Goal: Task Accomplishment & Management: Complete application form

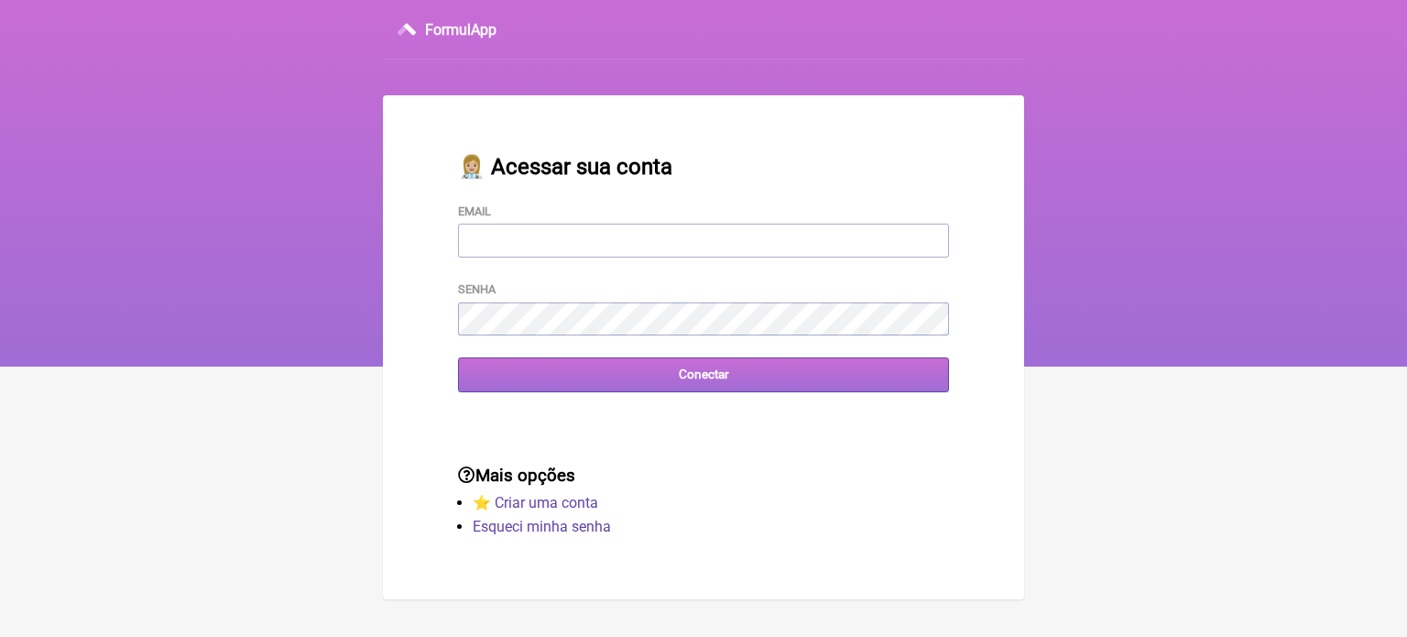
type input "[EMAIL_ADDRESS][DOMAIN_NAME]"
click at [756, 369] on input "Conectar" at bounding box center [703, 374] width 491 height 34
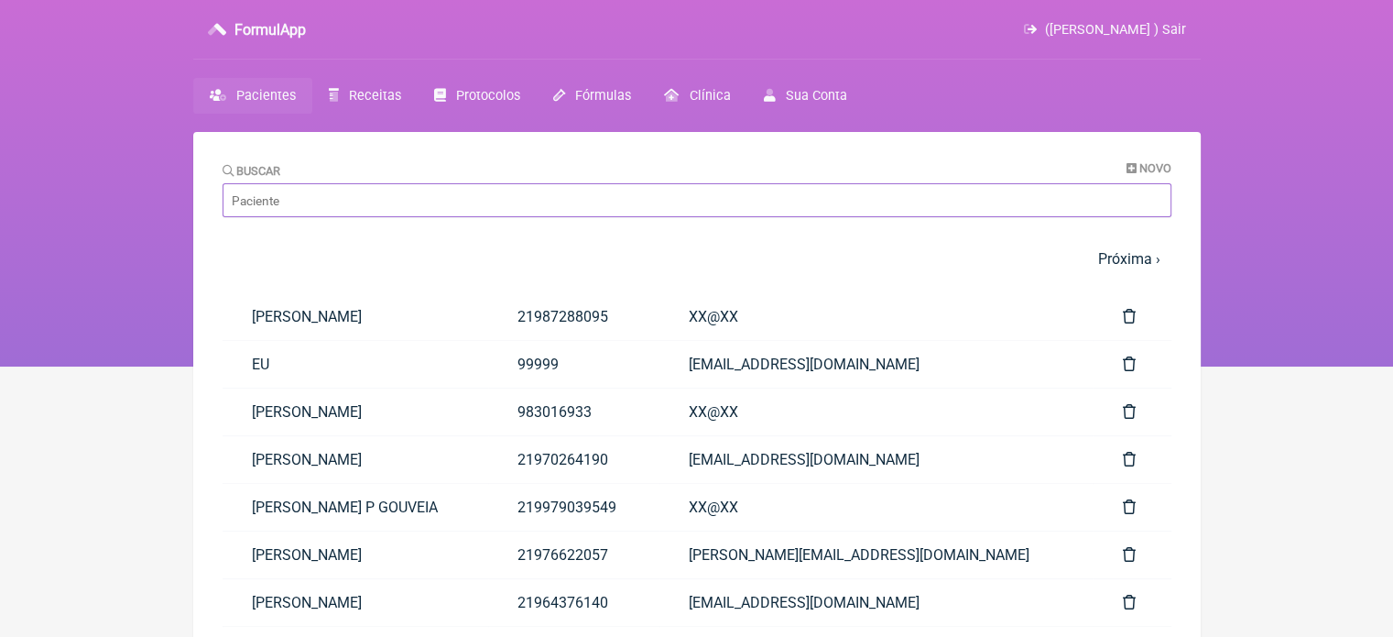
click at [414, 192] on input "Buscar" at bounding box center [697, 200] width 949 height 34
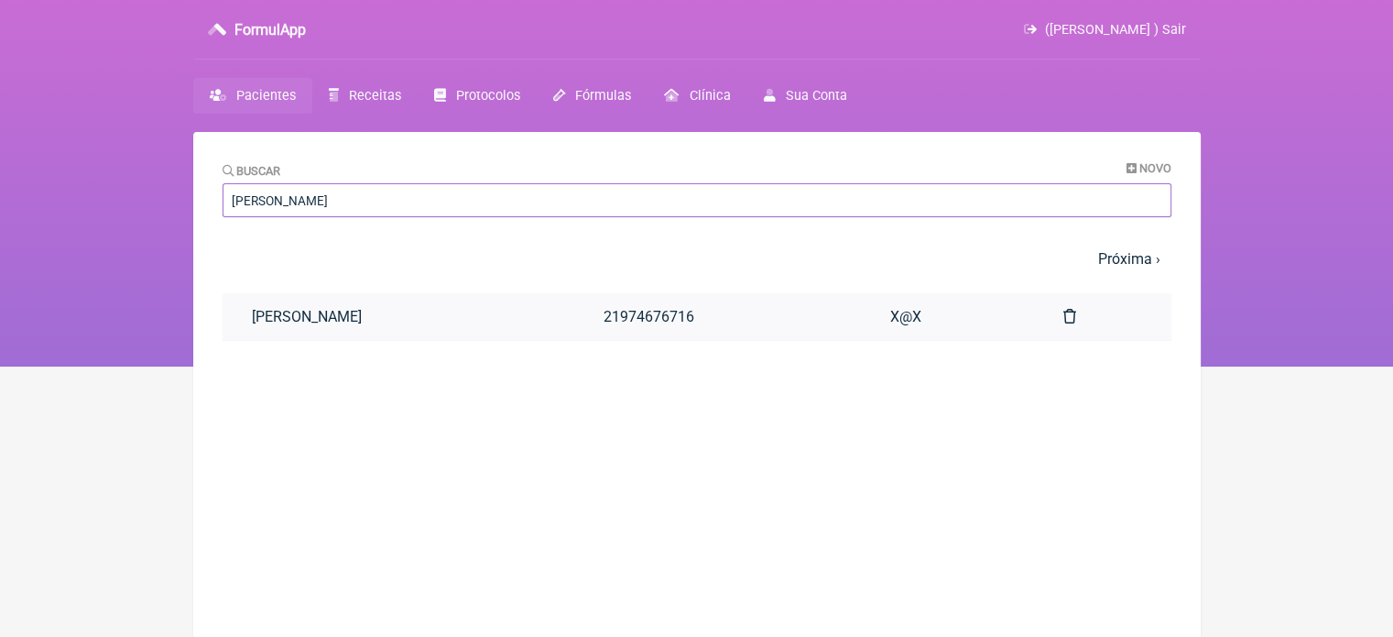
type input "VICTOR FEL"
click at [442, 319] on link "VICTOR FELIX DE ASSIS" at bounding box center [399, 316] width 352 height 47
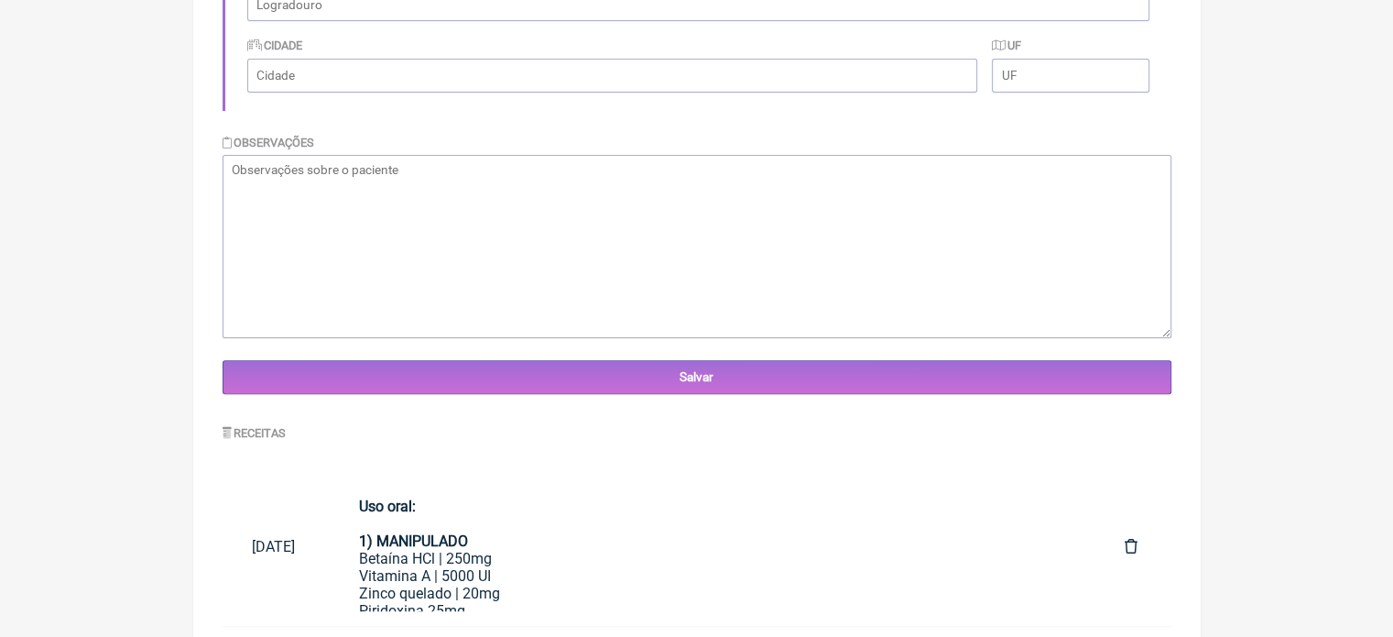
scroll to position [546, 0]
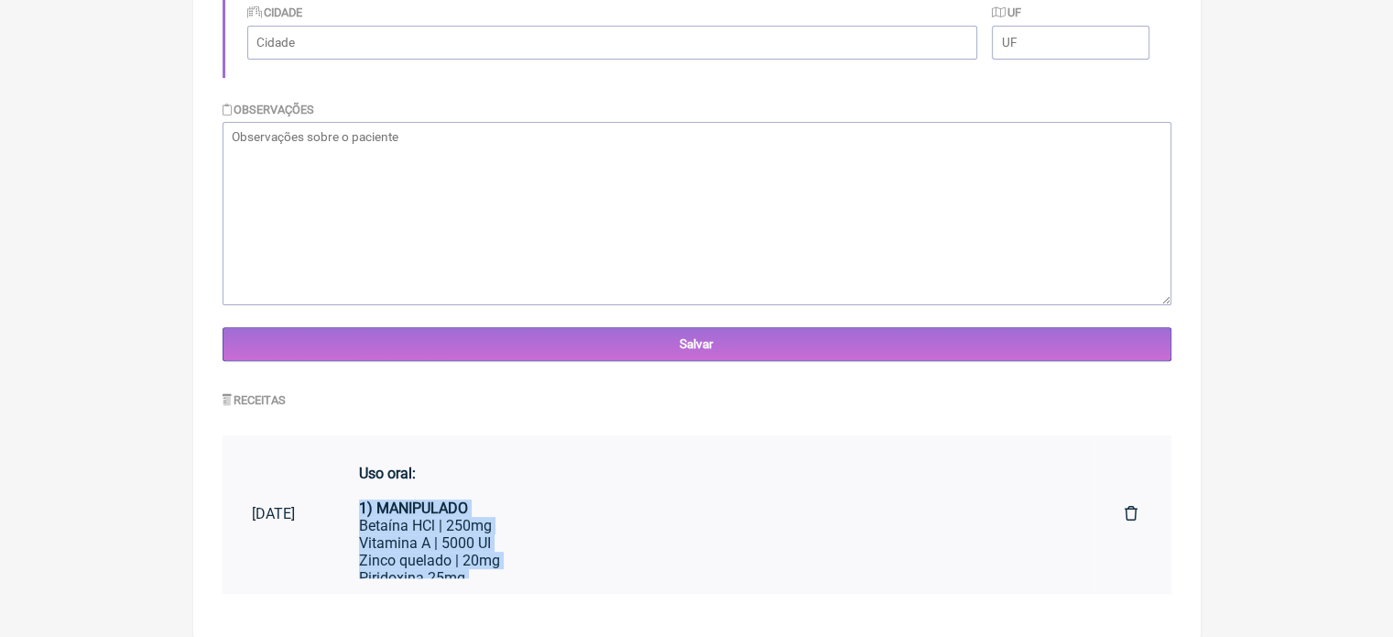
drag, startPoint x: 1100, startPoint y: 485, endPoint x: 1094, endPoint y: 508, distance: 24.4
click at [1094, 508] on tr "05/06/2025 Uso oral: 1) MANIPULADO Betaína HCl | 250mg Vitamina A | 5000 UI Zin…" at bounding box center [697, 514] width 949 height 158
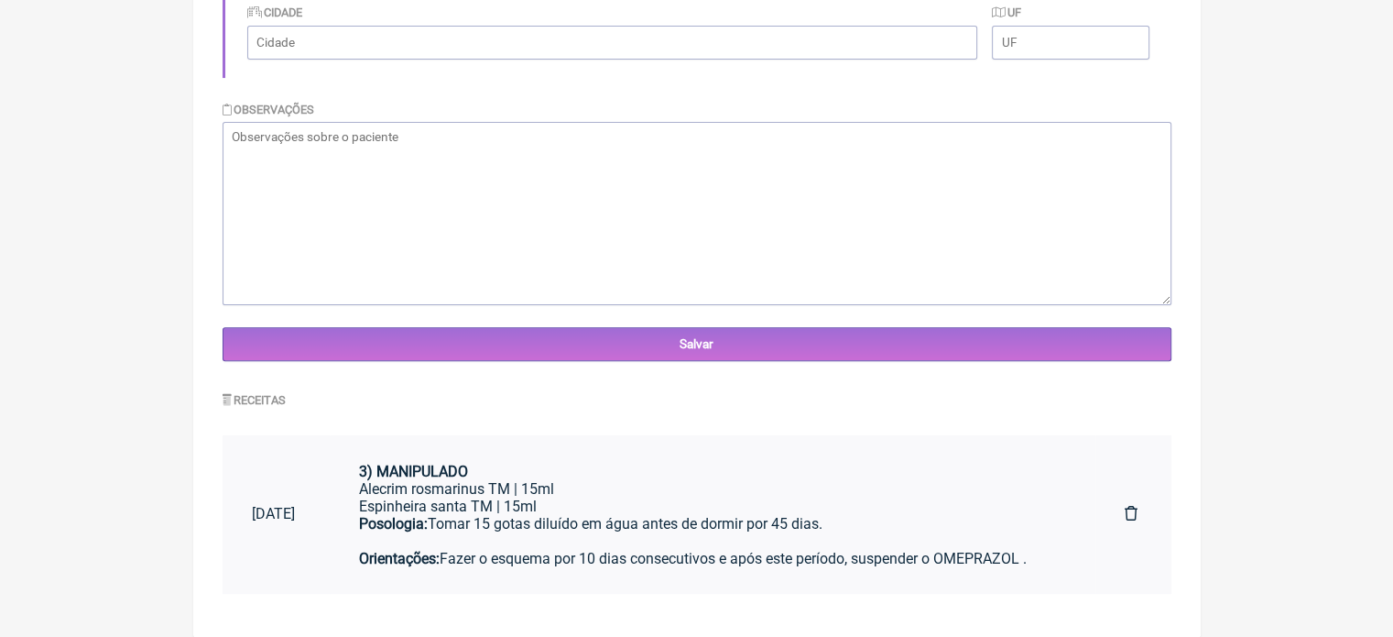
scroll to position [288, 0]
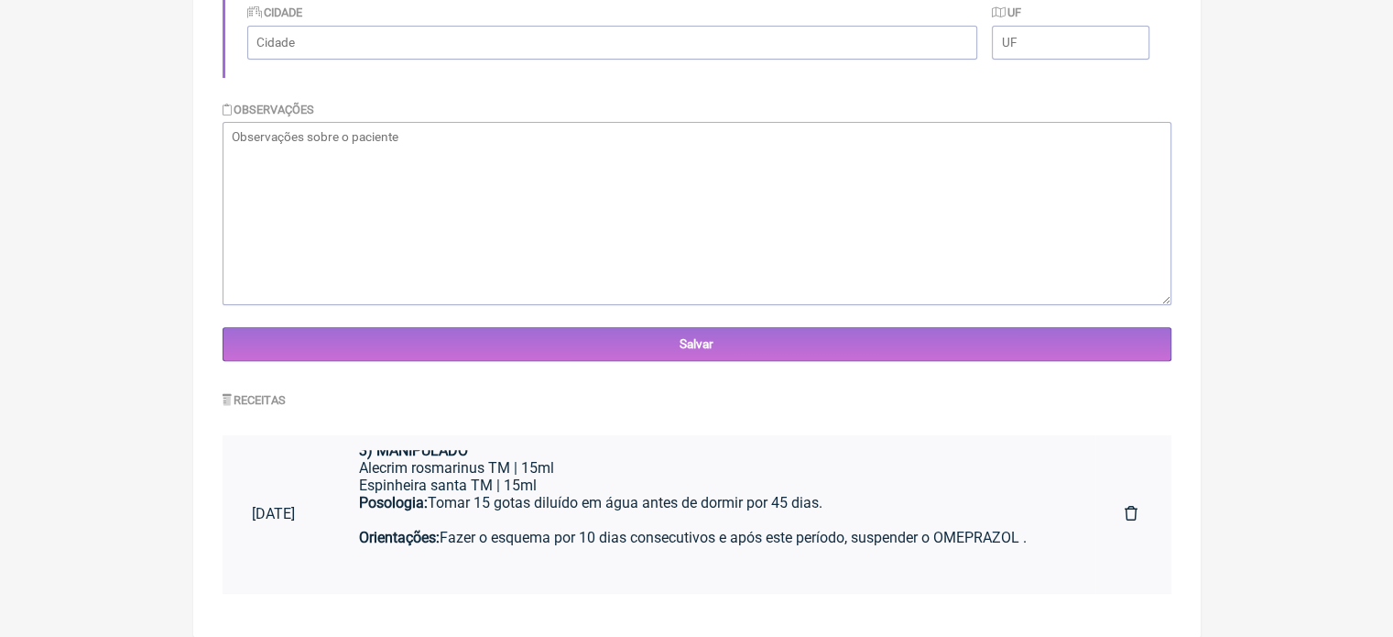
click at [539, 524] on div "Alecrim rosmarinus TM | 15ml Espinheira santa TM | 15ml Posologia: Tomar 15 got…" at bounding box center [713, 511] width 708 height 104
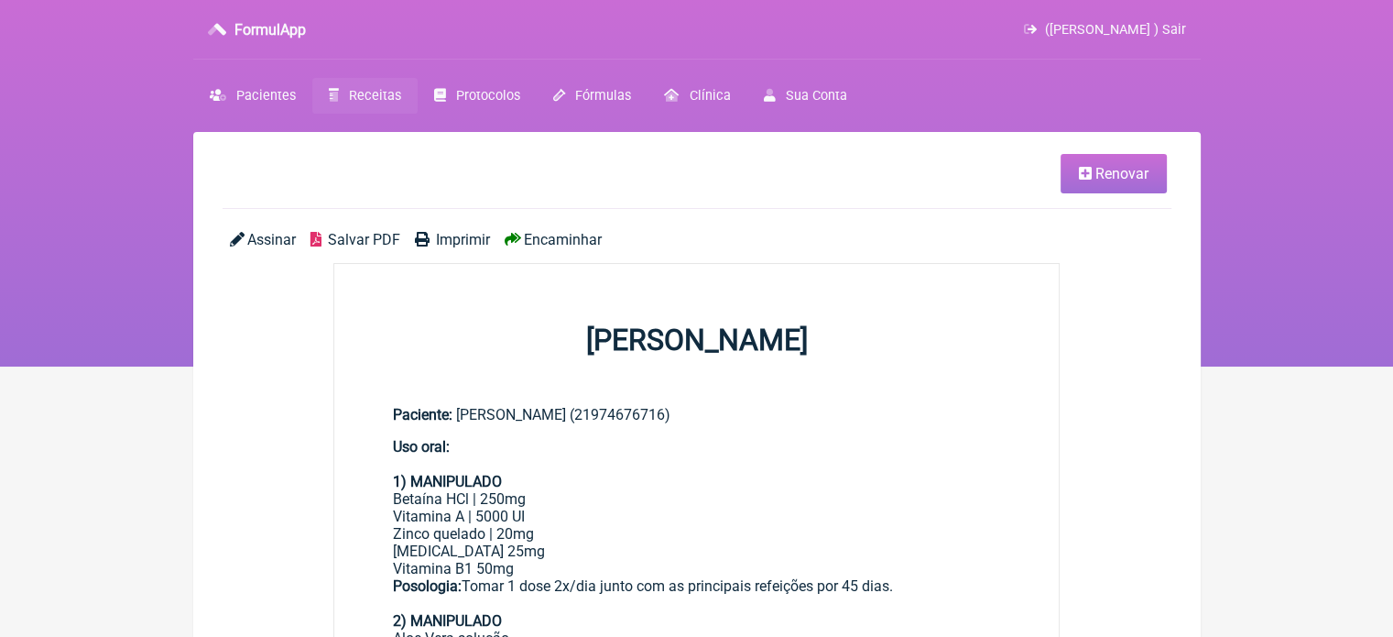
click at [1109, 171] on span "Renovar" at bounding box center [1121, 173] width 53 height 17
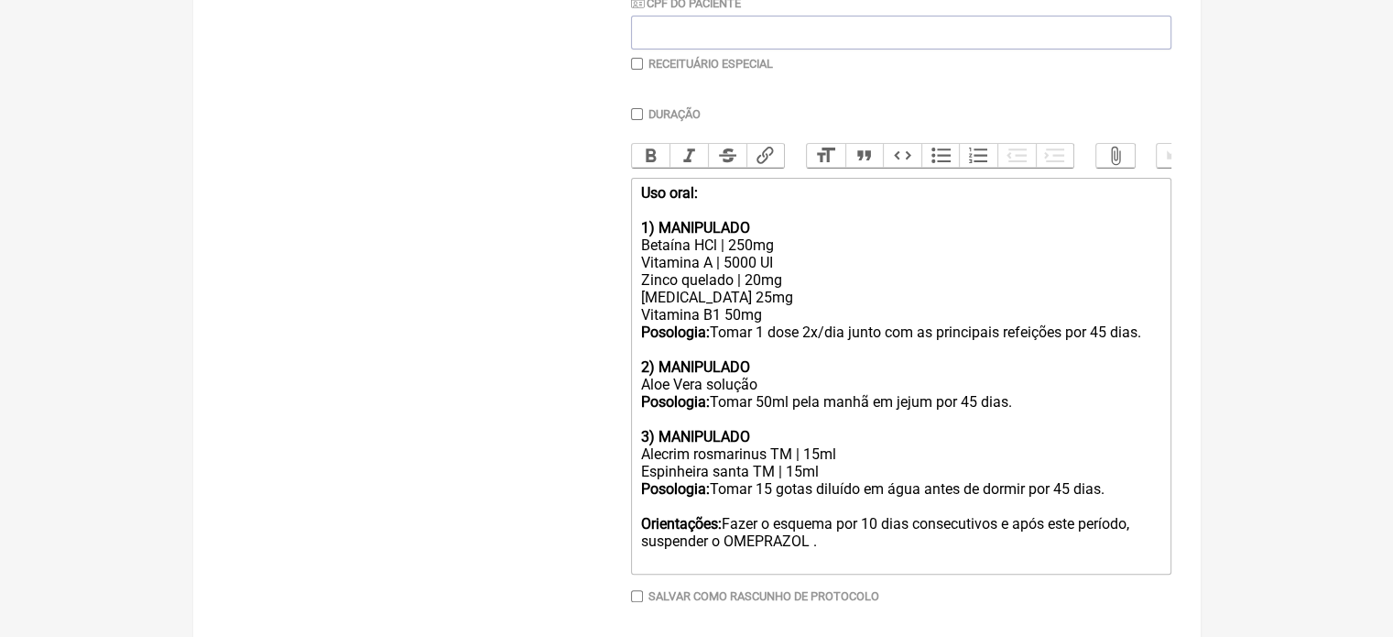
scroll to position [500, 0]
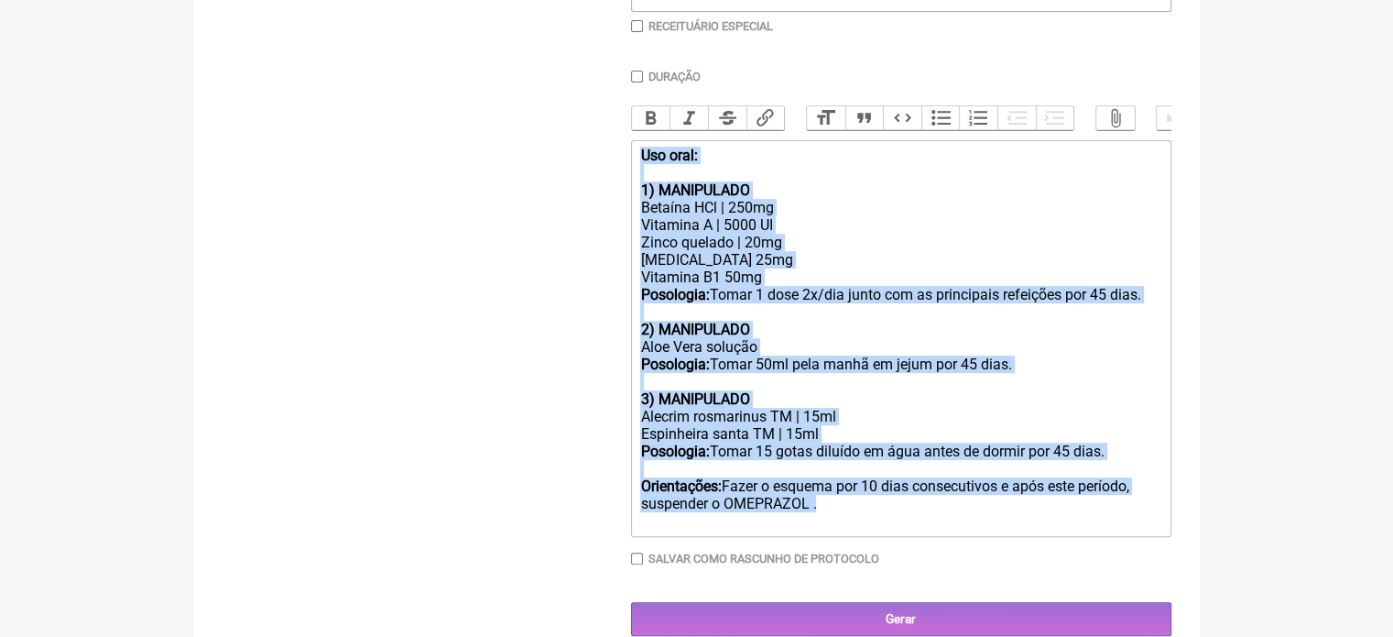
drag, startPoint x: 836, startPoint y: 522, endPoint x: 626, endPoint y: 160, distance: 418.6
click at [626, 160] on form "Buscar Protocolos Formulas Medicamentos Industrializados Suplementos / Cosmétic…" at bounding box center [697, 179] width 949 height 914
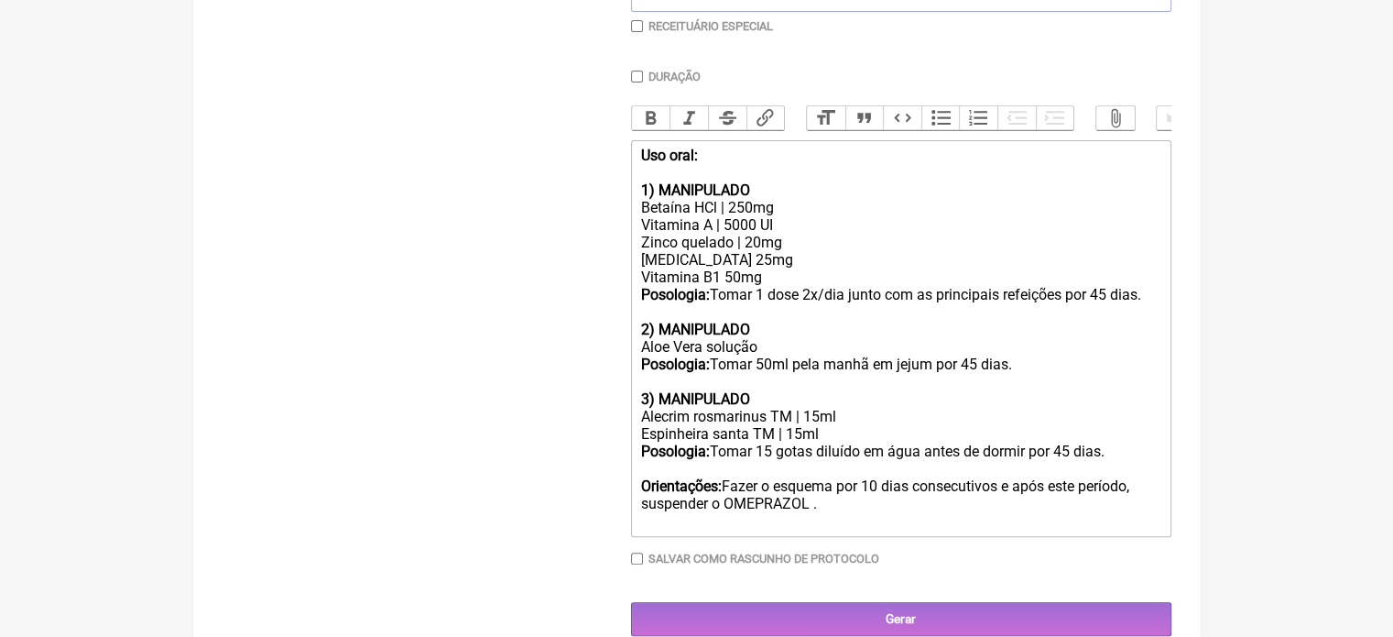
type trix-editor "<div><br><br></div>"
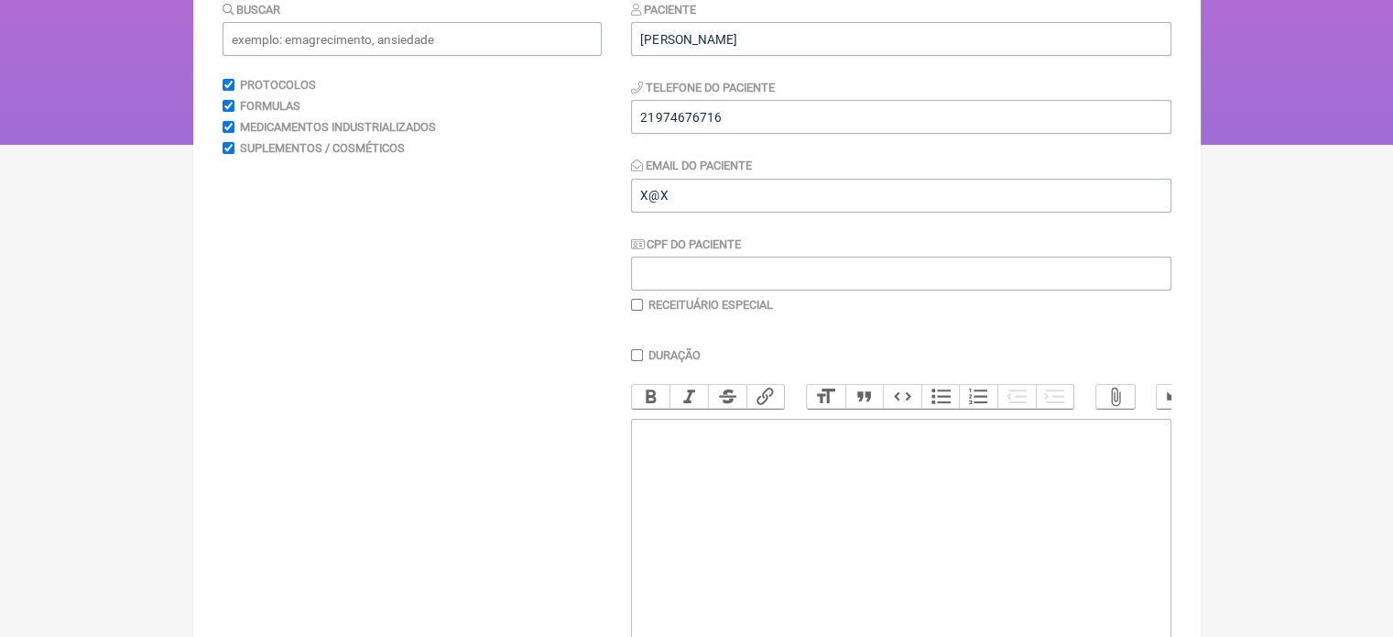
scroll to position [0, 0]
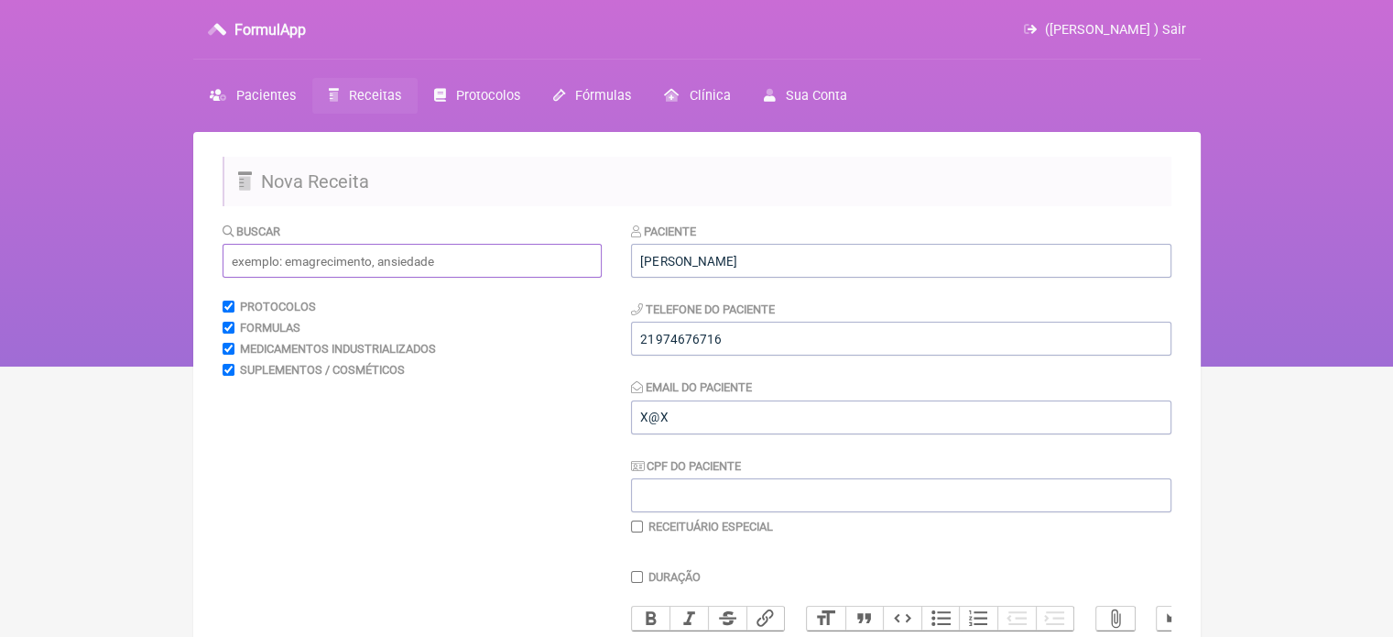
click at [328, 262] on input "text" at bounding box center [412, 261] width 379 height 34
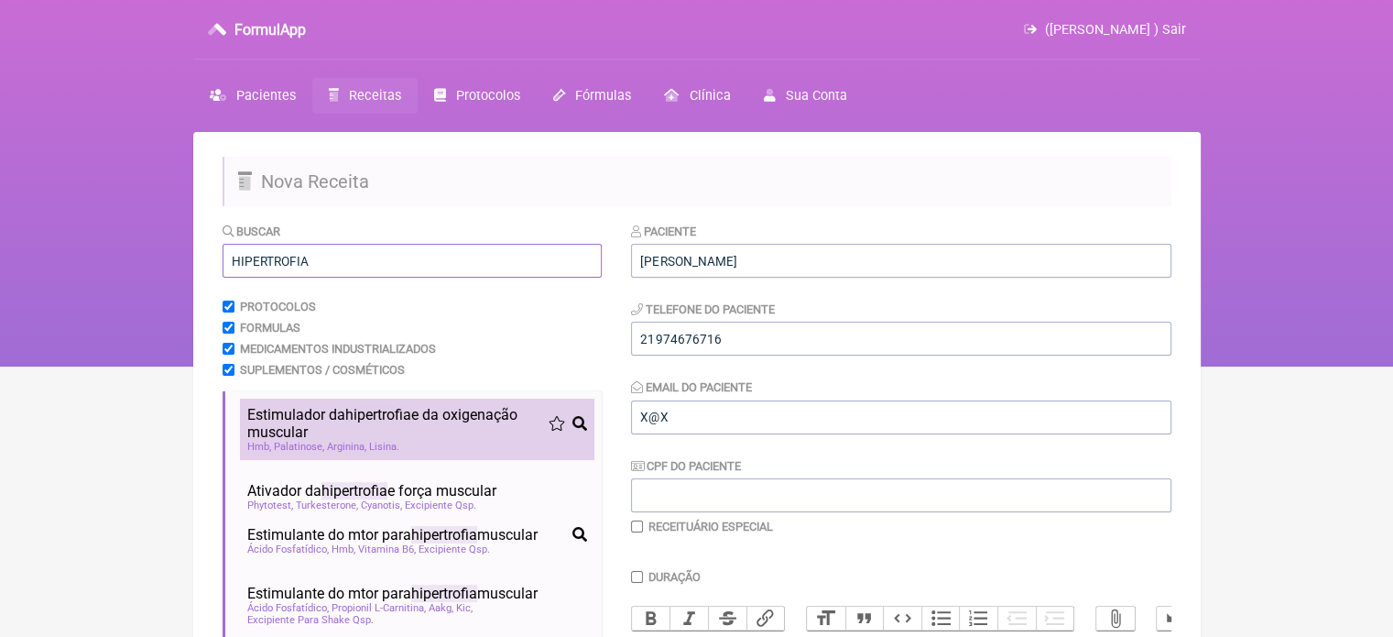
type input "HIPERTROFIA"
click at [350, 425] on span "Estimulador da hipertrofia e da oxigenação muscular" at bounding box center [397, 423] width 301 height 35
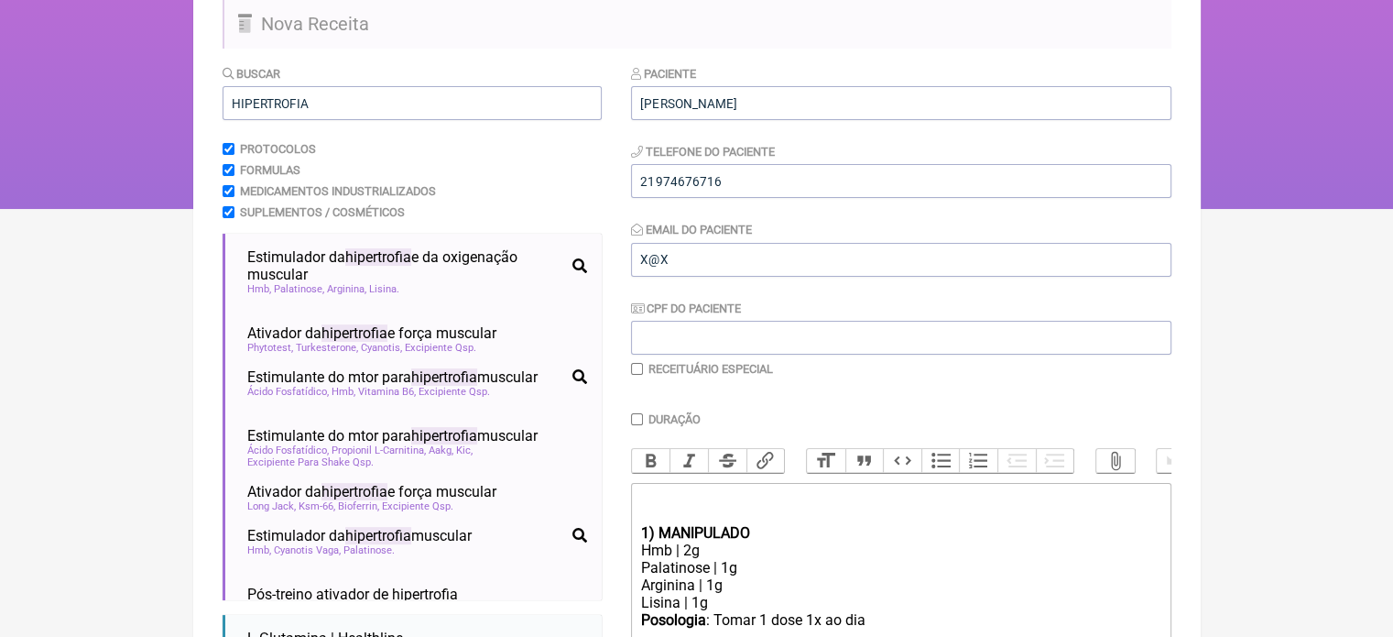
scroll to position [365, 0]
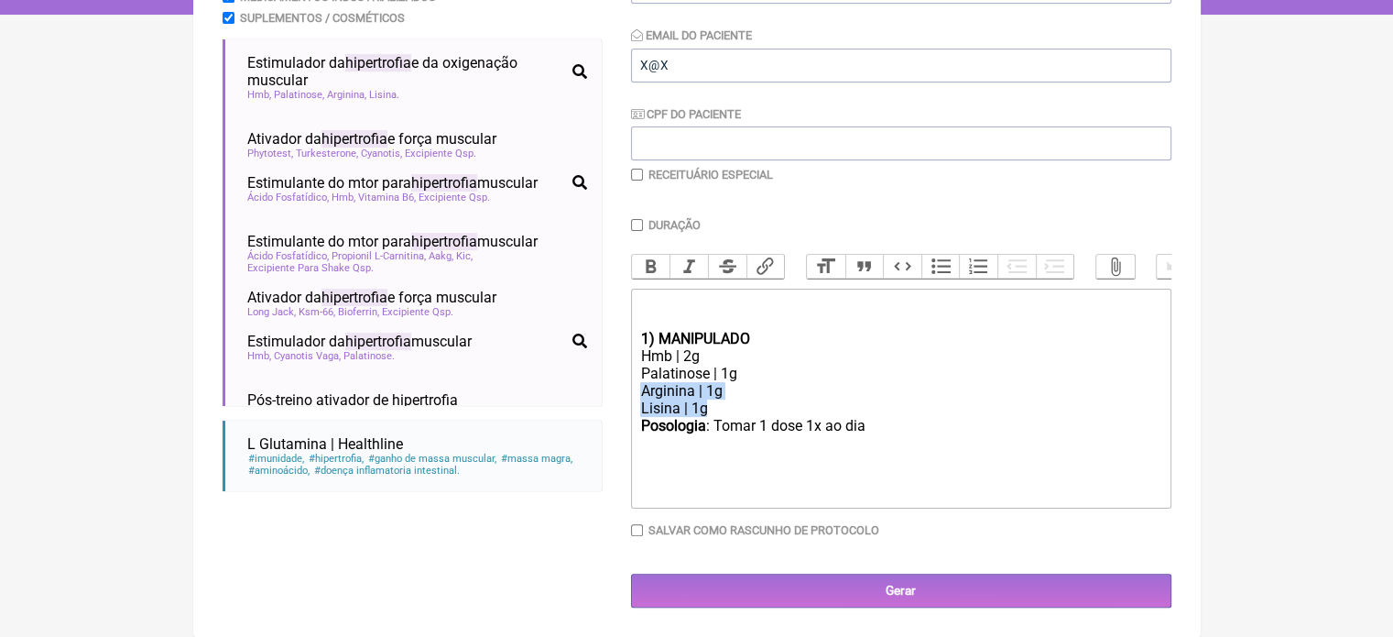
drag, startPoint x: 743, startPoint y: 409, endPoint x: 631, endPoint y: 389, distance: 113.5
click at [631, 389] on trix-editor "1) MANIPULADO Hmb | 2g Palatinose | 1g Arginina | 1g Lisina | 1g Posologia : To…" at bounding box center [901, 399] width 540 height 220
click at [683, 353] on div "Hmb | 2g" at bounding box center [900, 355] width 520 height 17
click at [766, 384] on div "BETA ALANINA 3G" at bounding box center [900, 390] width 520 height 17
click at [870, 430] on div "Posologia : Tomar 1 dose 1x ao dia ㅤ" at bounding box center [900, 435] width 520 height 37
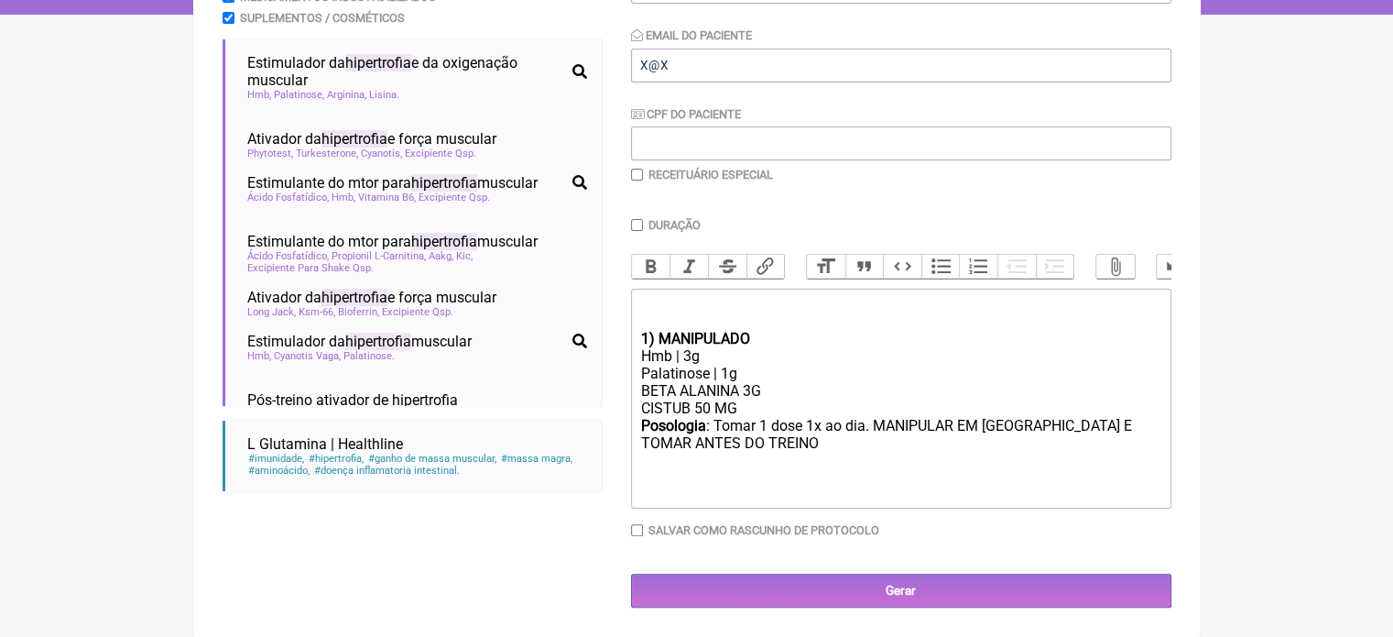
click at [1030, 425] on div "Posologia : Tomar 1 dose 1x ao dia. MANIPULAR EM SACHE E TOMAR ANTES DO TREINO ㅤ" at bounding box center [900, 444] width 520 height 54
type trix-editor "<div><br><br></div><div><strong>1) MANIPULADO</strong></div><div>Hmb | 3g</div>…"
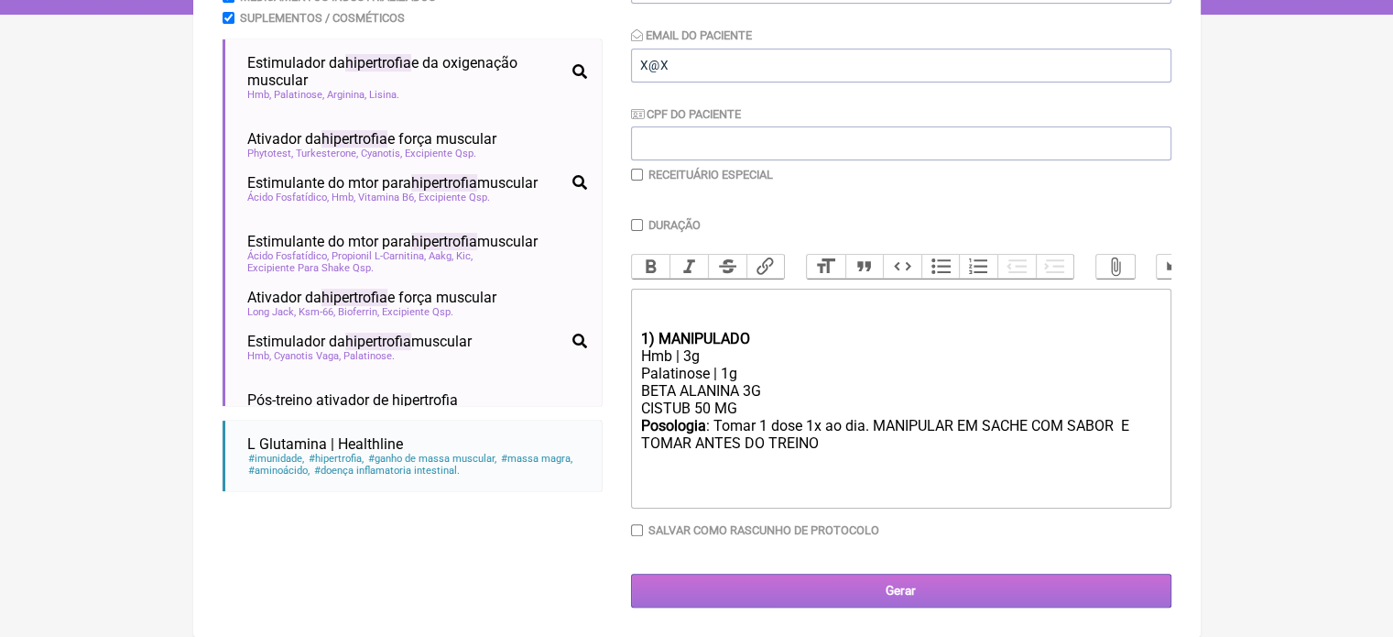
click at [879, 596] on input "Gerar" at bounding box center [901, 590] width 540 height 34
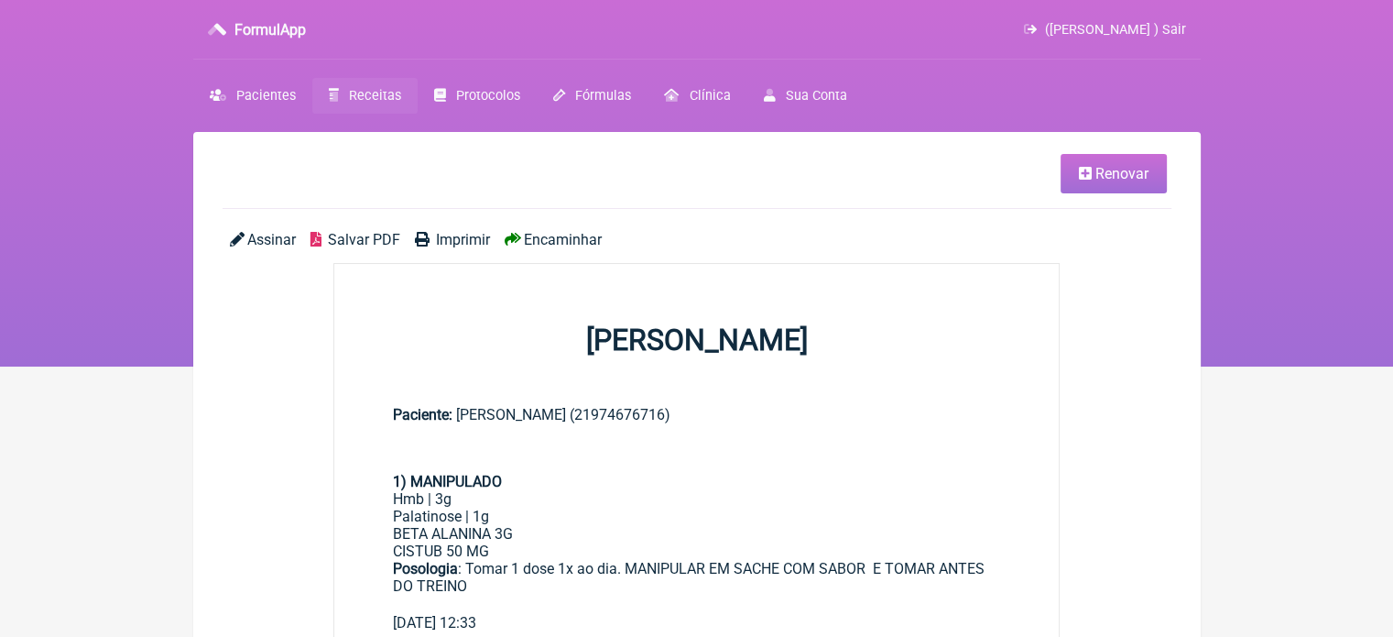
click at [455, 238] on span "Imprimir" at bounding box center [463, 239] width 54 height 17
click at [267, 99] on span "Pacientes" at bounding box center [266, 96] width 60 height 16
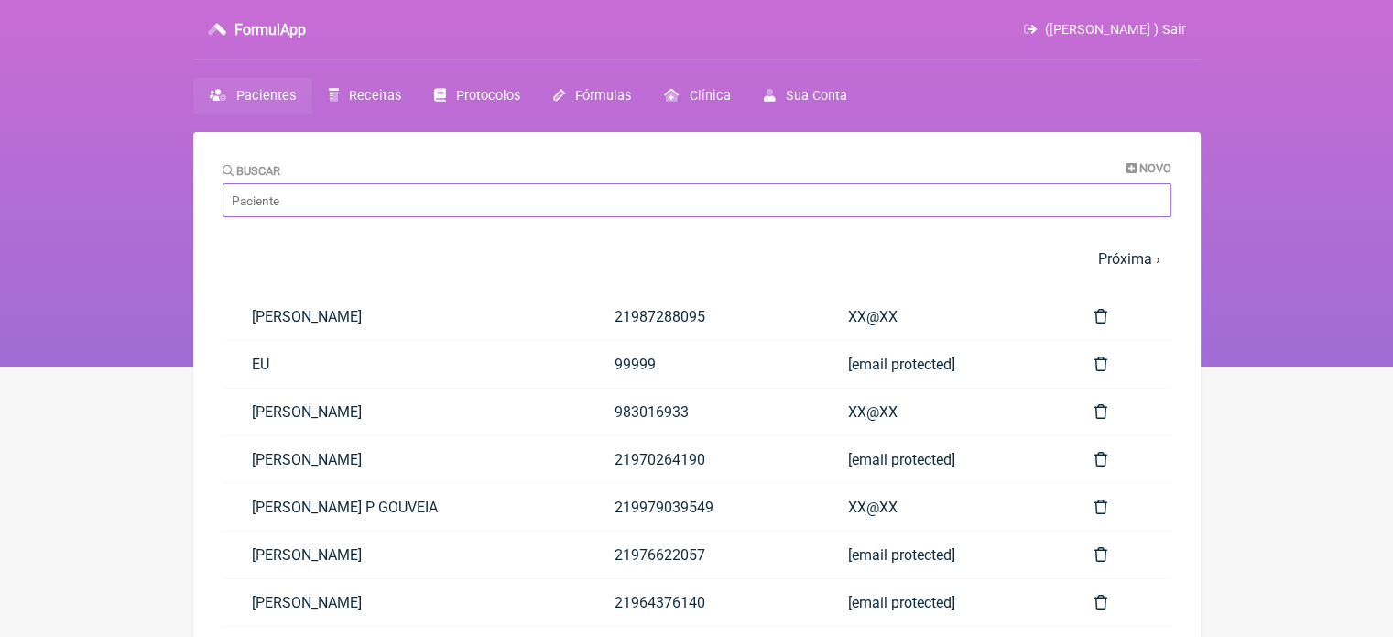
click at [323, 192] on input "Buscar" at bounding box center [697, 200] width 949 height 34
paste input "PRISCILA BARROSO"
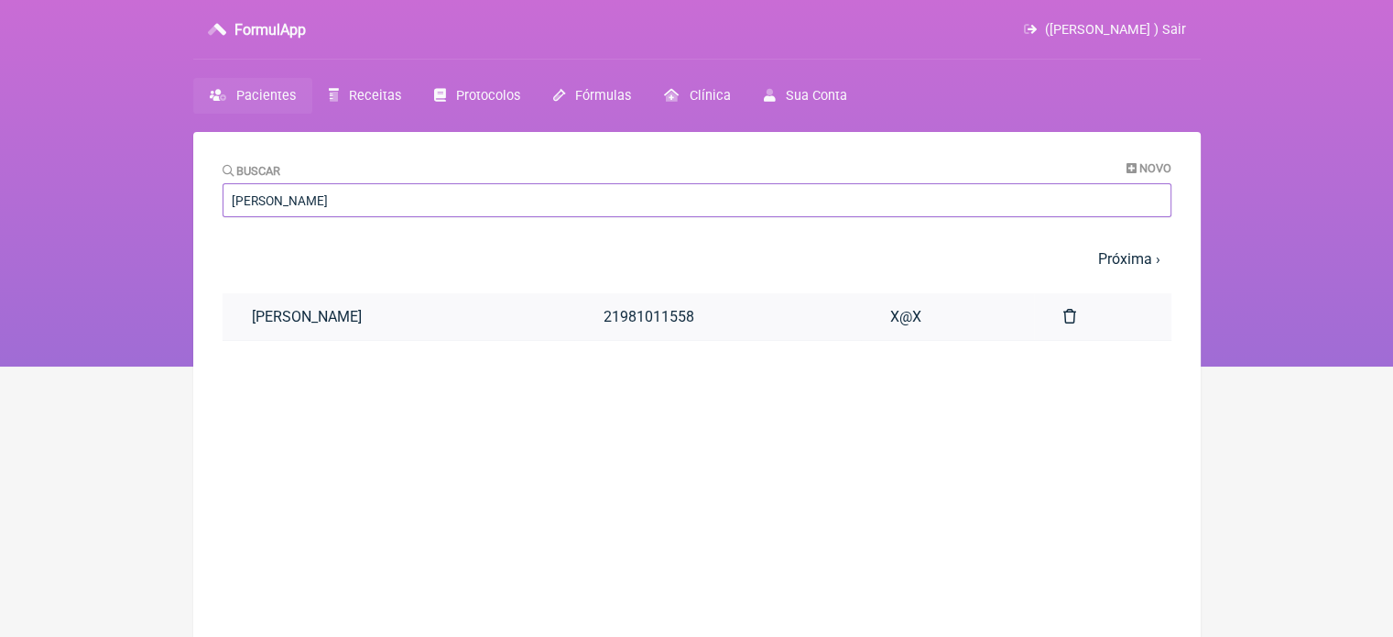
type input "PRISCILA BARROSO"
click at [381, 311] on link "[PERSON_NAME]" at bounding box center [399, 316] width 352 height 47
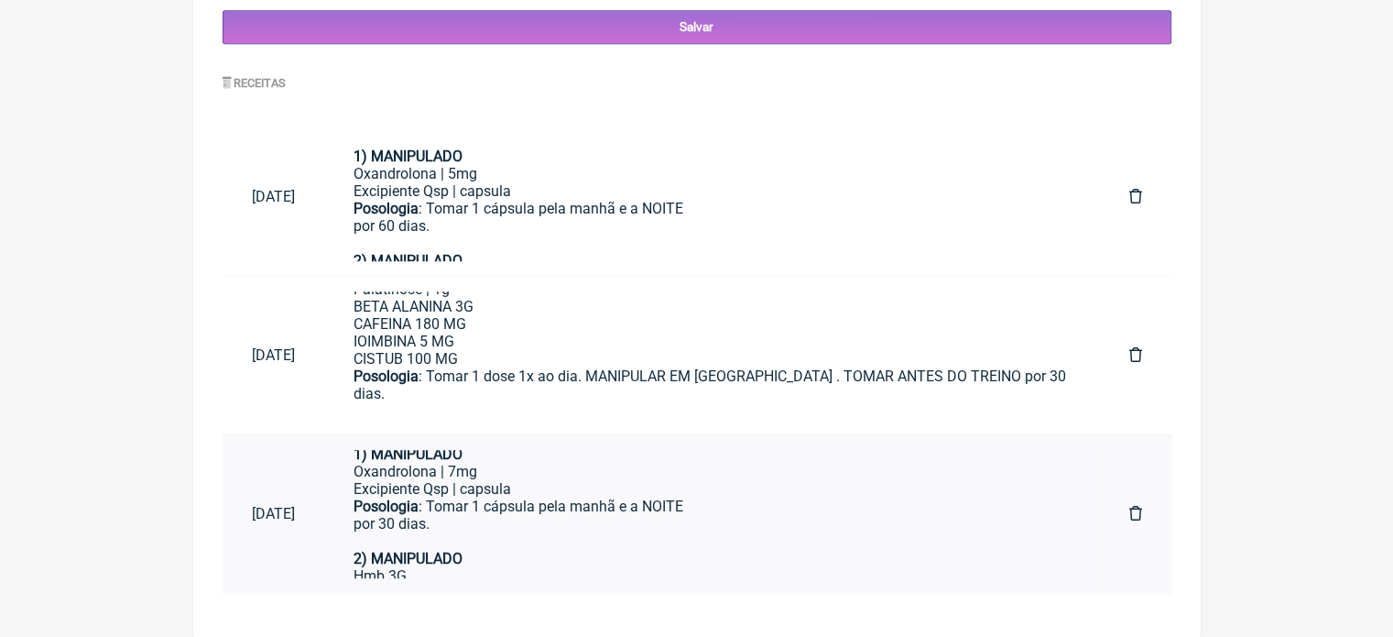
scroll to position [38, 0]
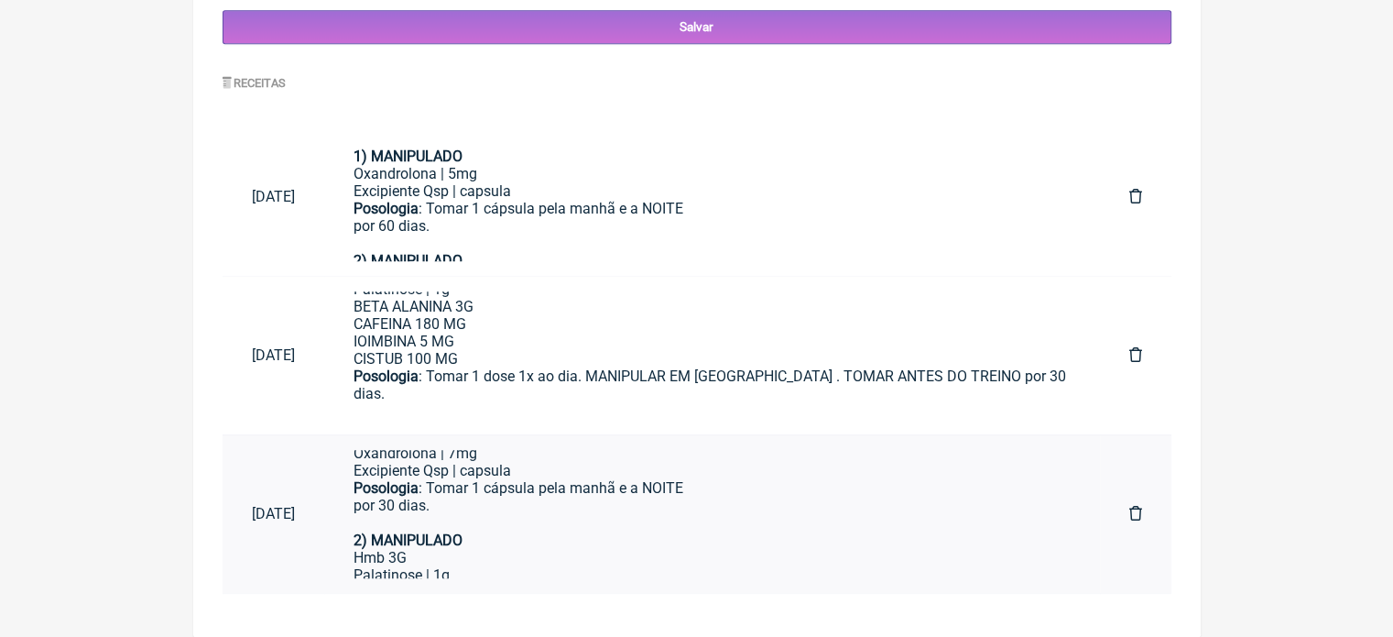
click at [561, 497] on div "Posologia : Tomar 1 cápsula pela manhã e a NOITE por 30 dias." at bounding box center [712, 505] width 717 height 52
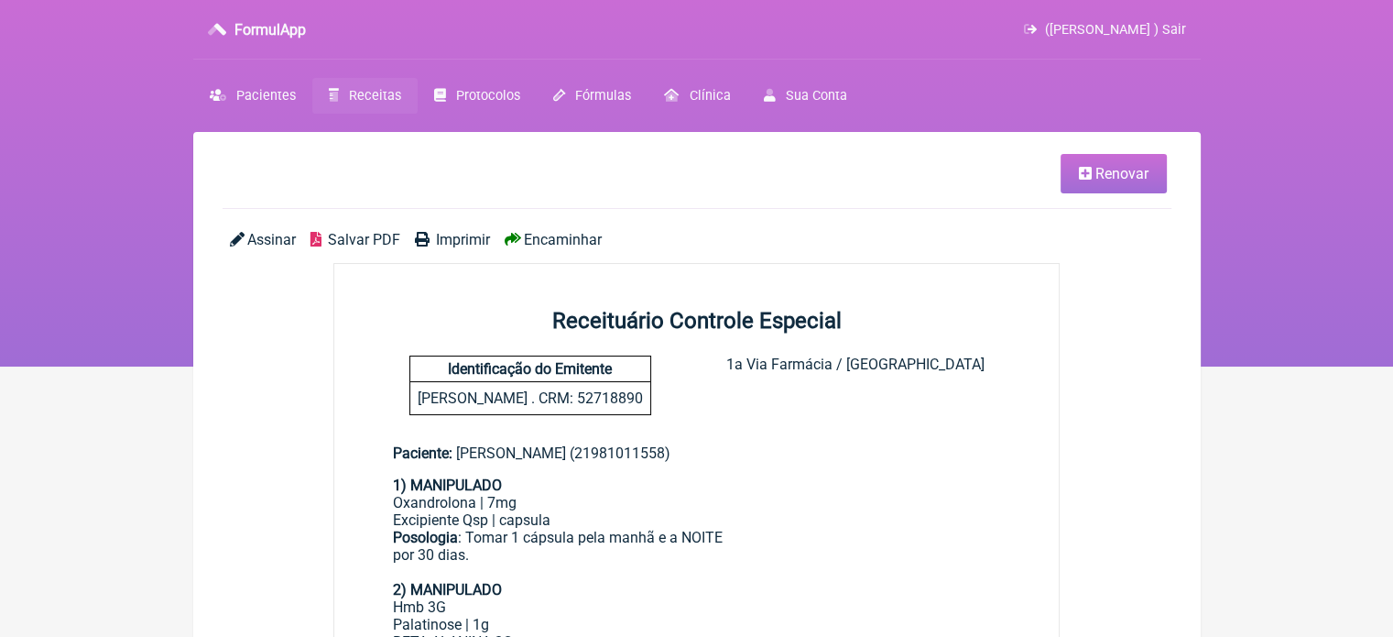
click at [1072, 178] on link "Renovar" at bounding box center [1114, 173] width 106 height 39
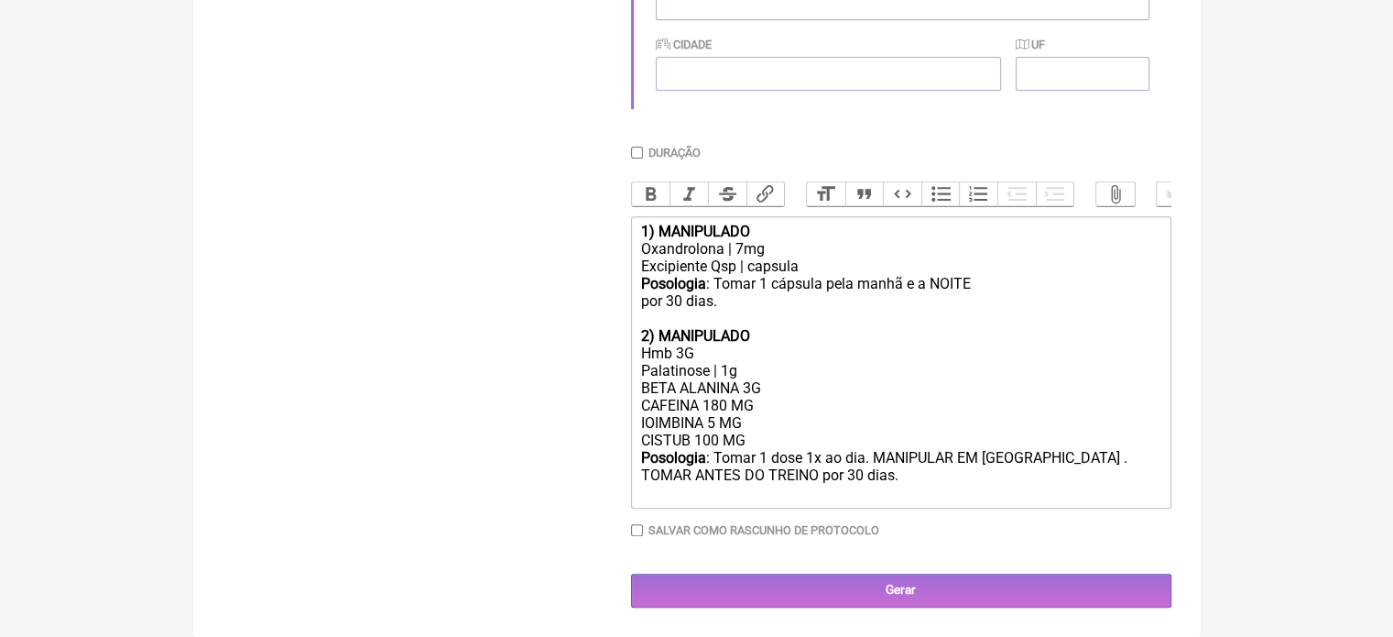
scroll to position [674, 0]
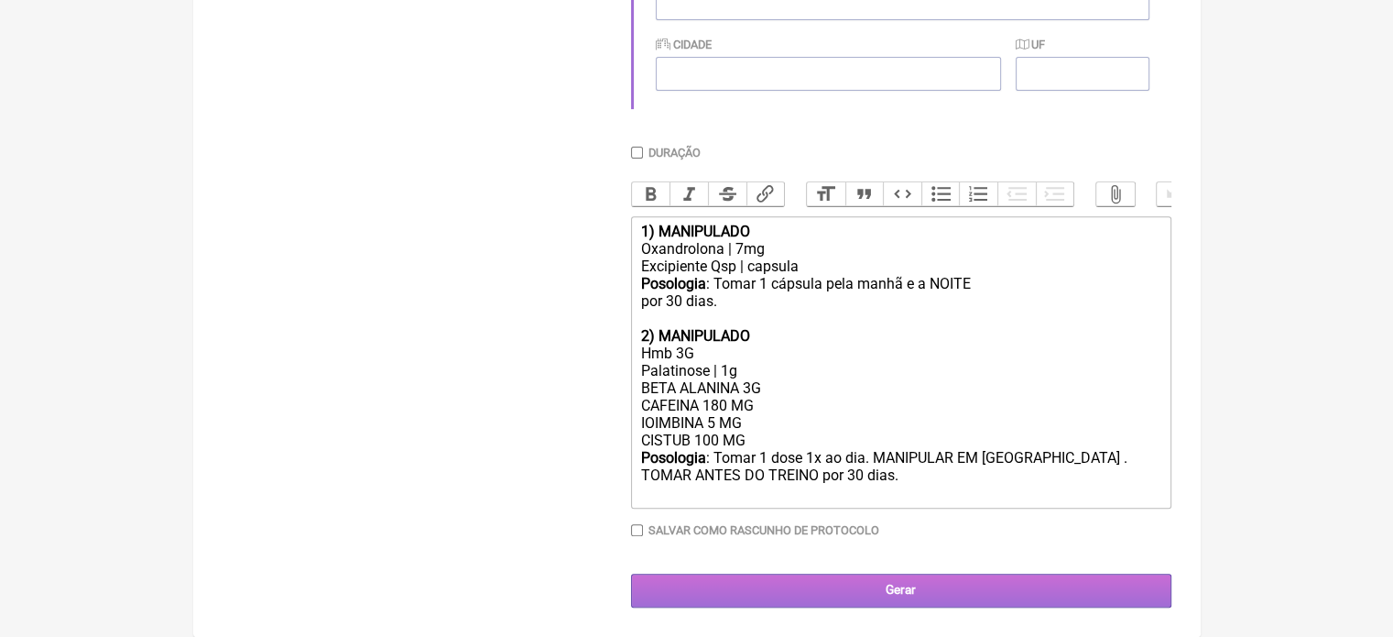
click at [912, 596] on input "Gerar" at bounding box center [901, 590] width 540 height 34
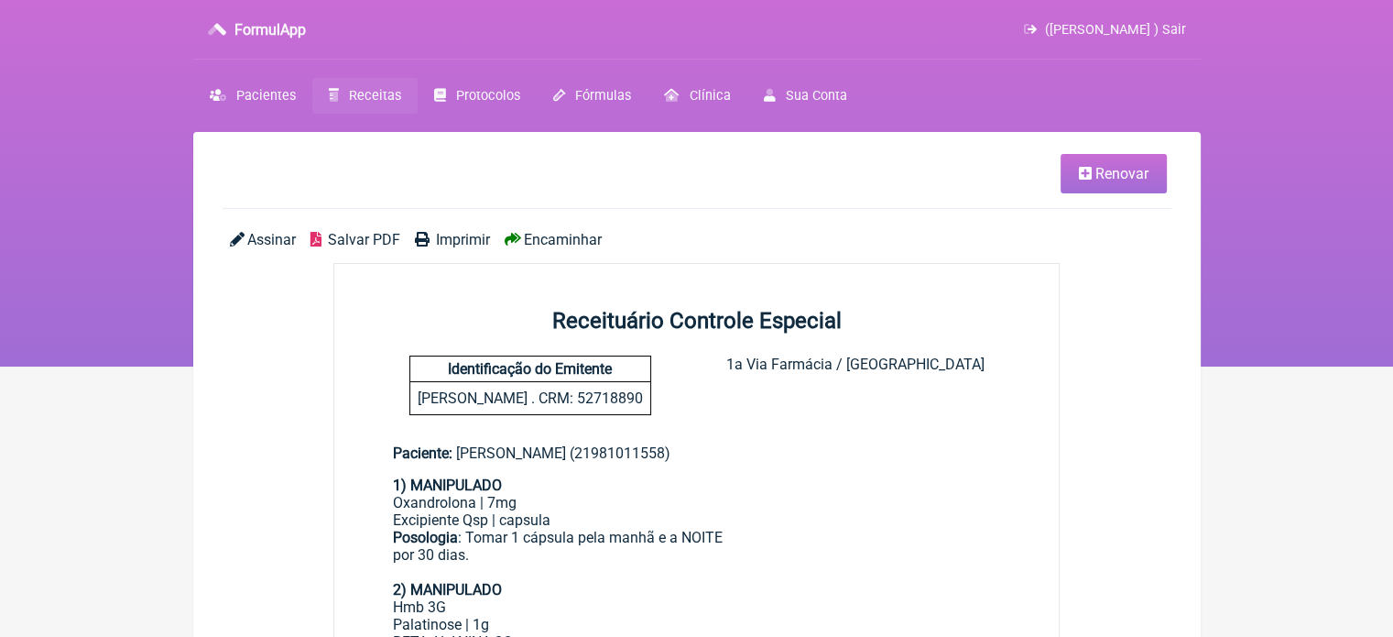
click at [447, 235] on span "Imprimir" at bounding box center [463, 239] width 54 height 17
click at [357, 98] on span "Receitas" at bounding box center [375, 96] width 52 height 16
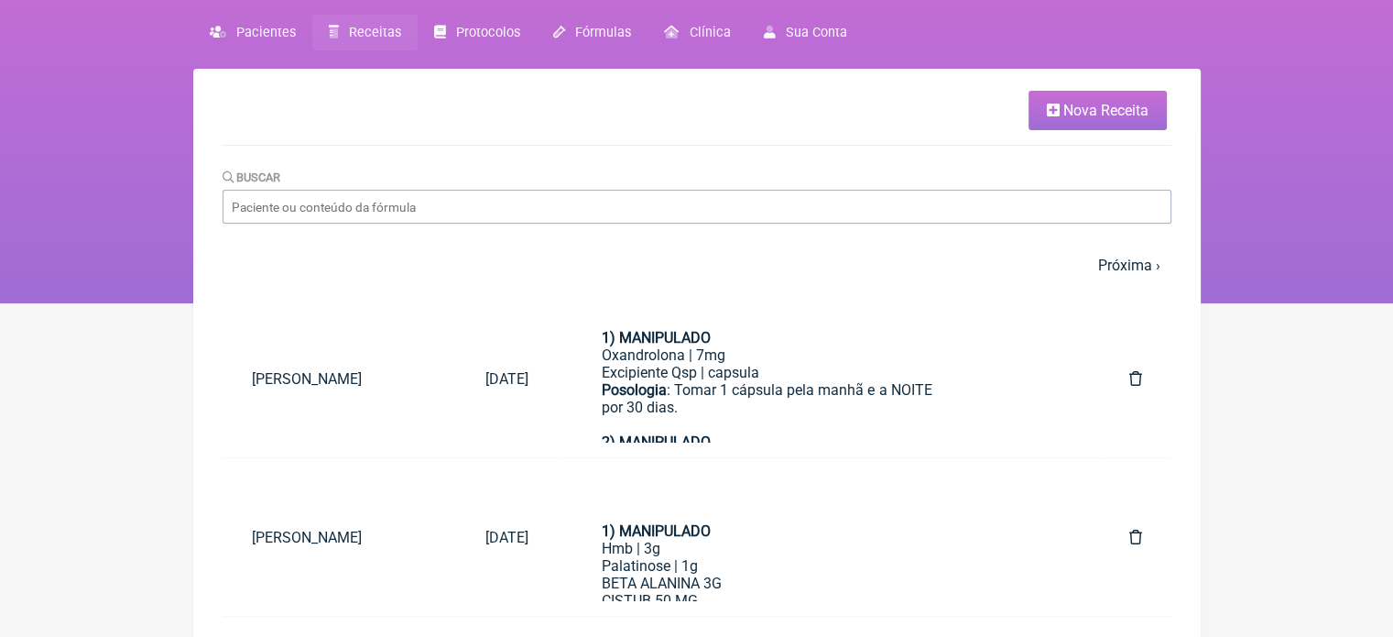
scroll to position [92, 0]
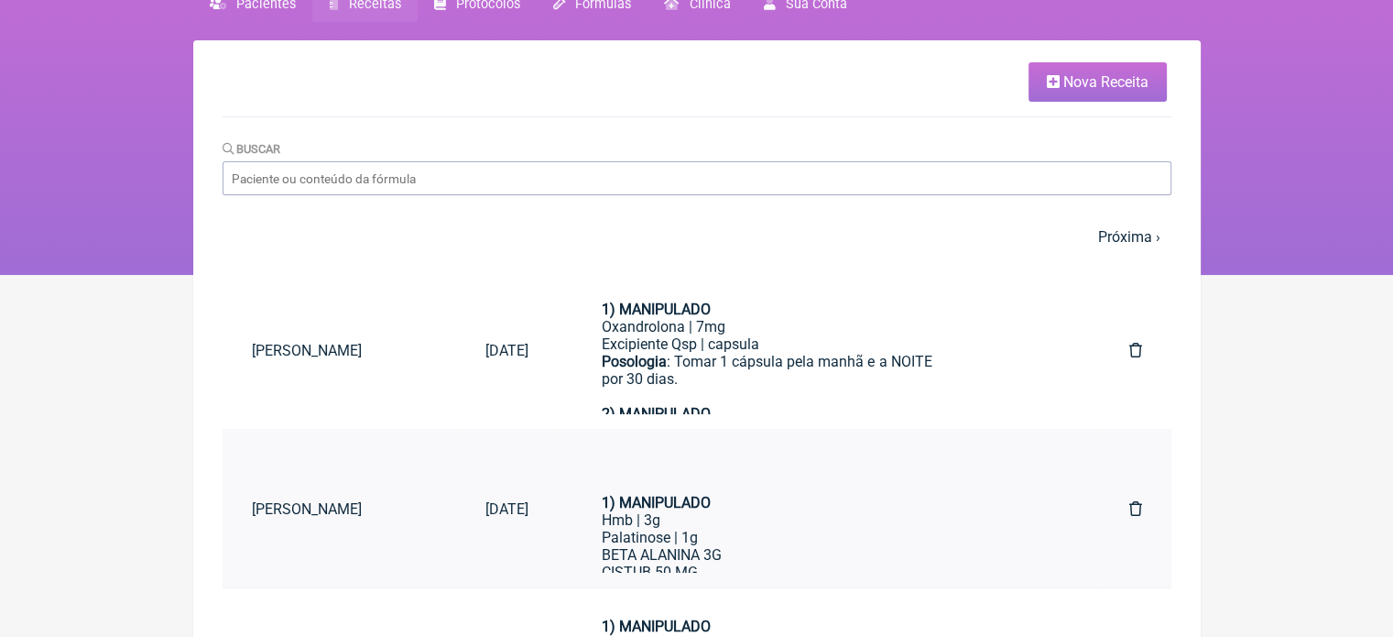
click at [725, 538] on div "Palatinose | 1g" at bounding box center [828, 536] width 453 height 17
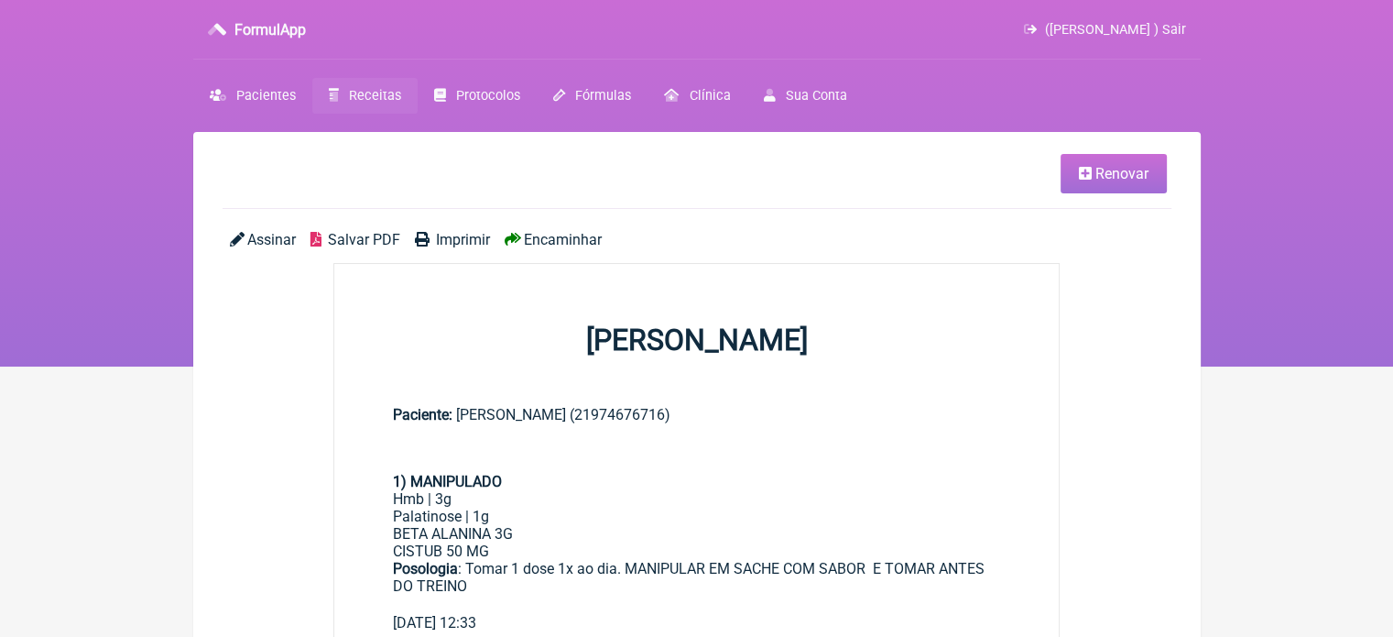
click at [362, 100] on span "Receitas" at bounding box center [375, 96] width 52 height 16
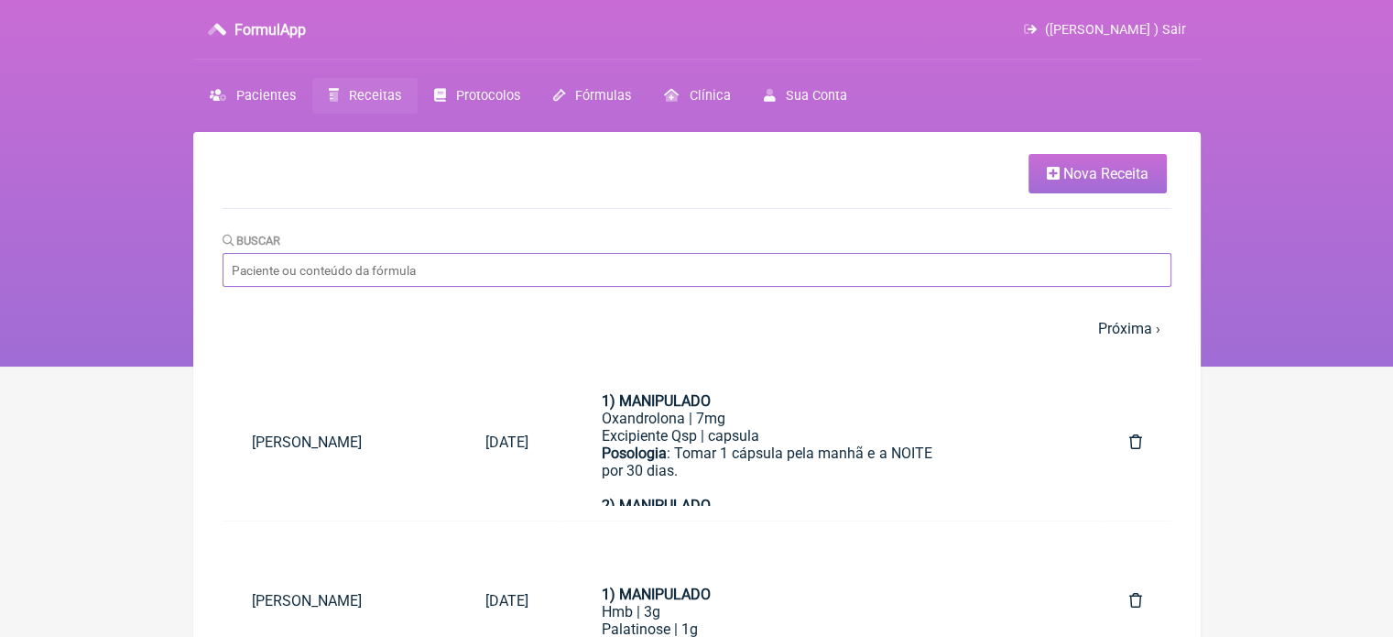
click at [343, 277] on input "Buscar" at bounding box center [697, 270] width 949 height 34
paste input "LUCIANE DA SILVA FERREIRA"
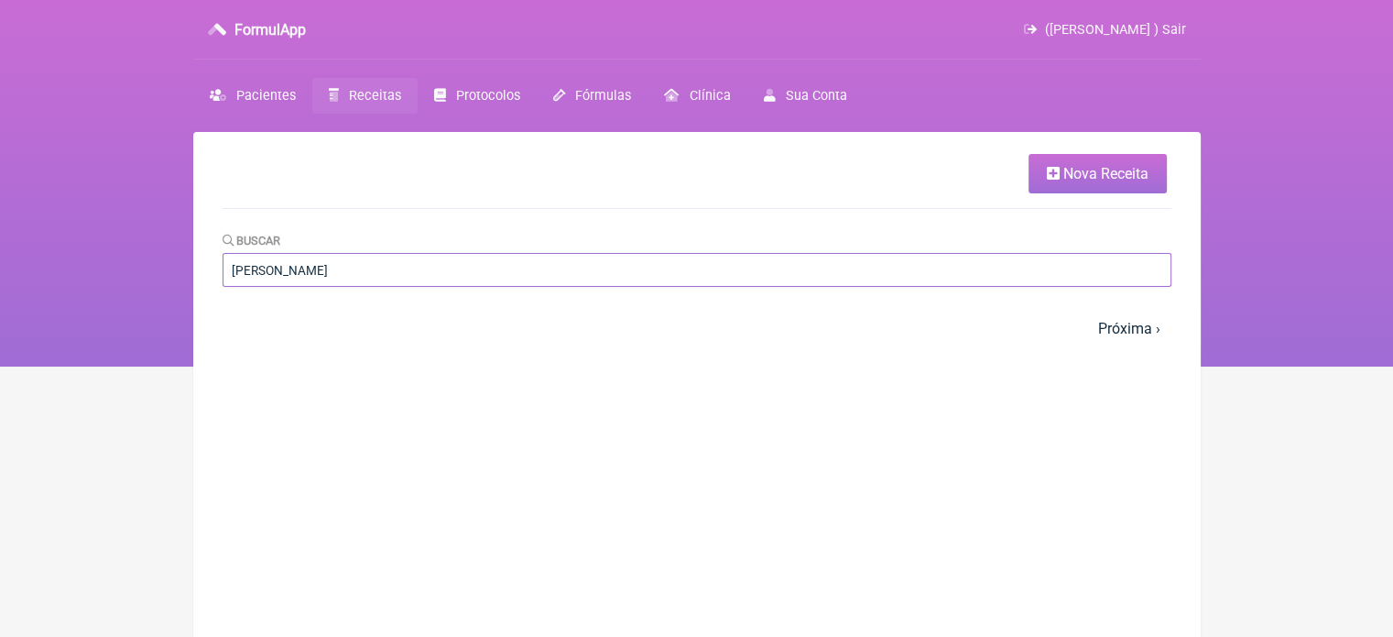
type input "LUCIANE DA SILVA FERREIRA"
click at [1079, 175] on span "Nova Receita" at bounding box center [1105, 173] width 85 height 17
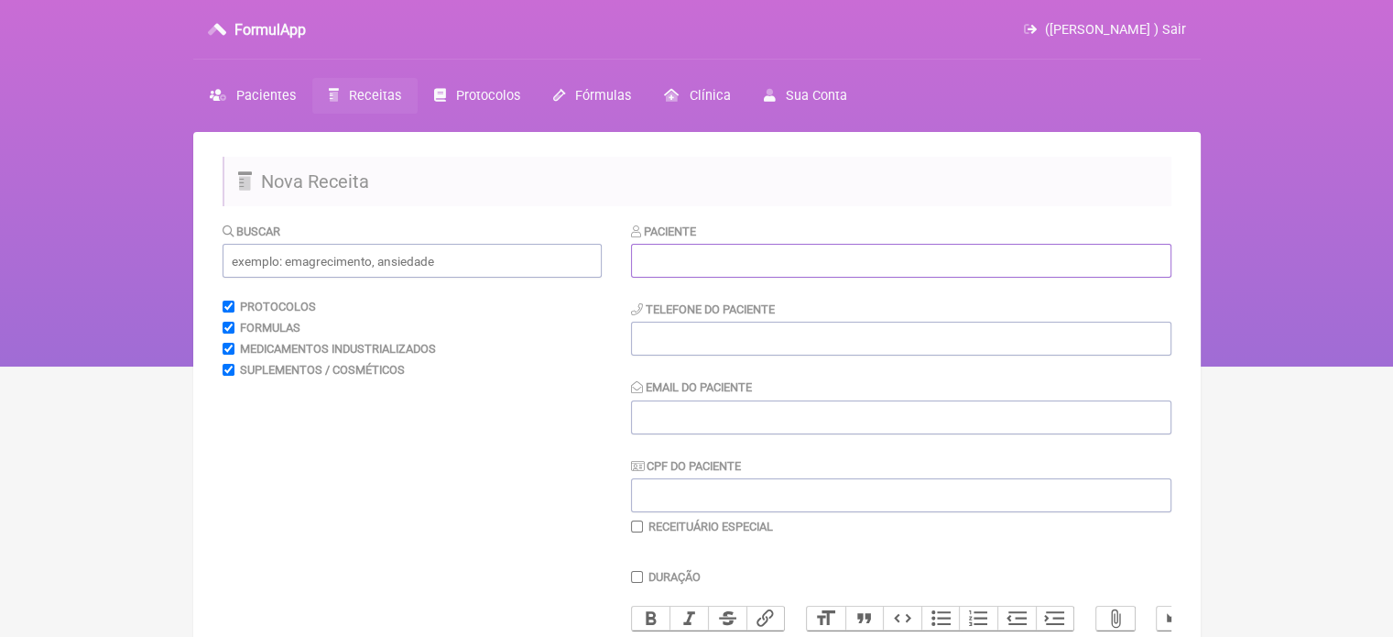
click at [879, 267] on input "text" at bounding box center [901, 261] width 540 height 34
paste input "LUCIANE DA SILVA FERREIRA"
type input "LUCIANE DA SILVA FERREIRA"
click at [652, 334] on input "tel" at bounding box center [901, 338] width 540 height 34
type input "21"
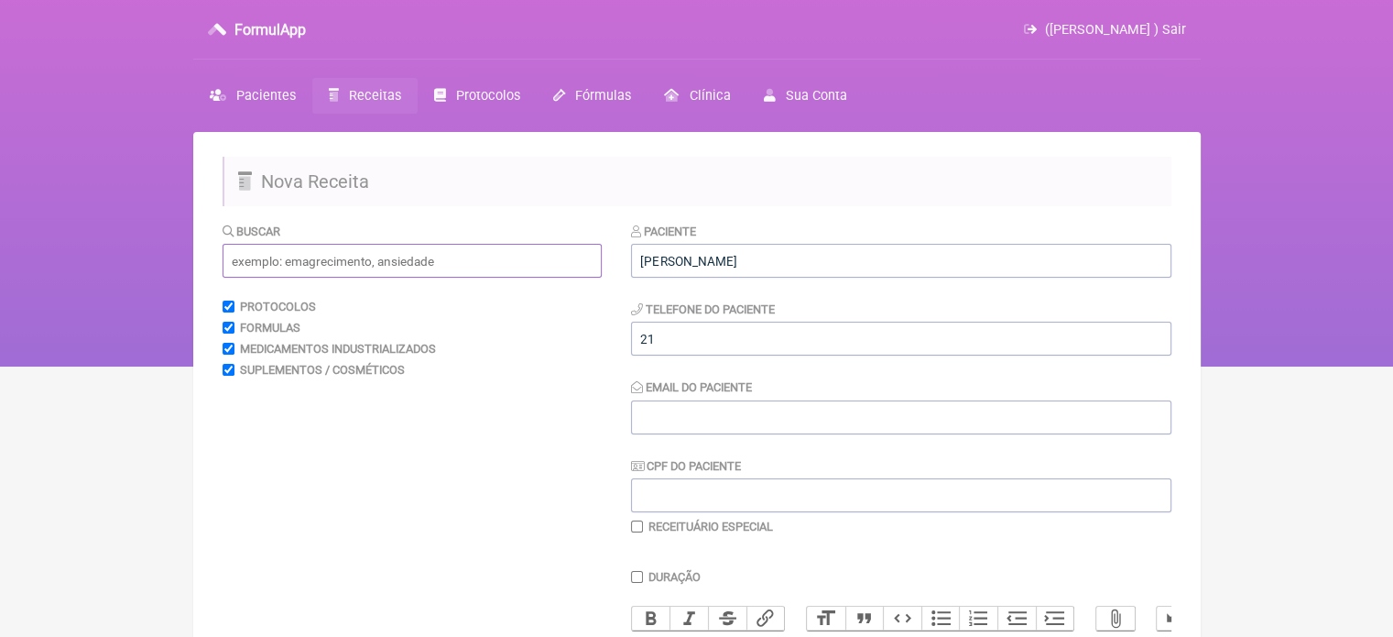
click at [485, 267] on input "text" at bounding box center [412, 261] width 379 height 34
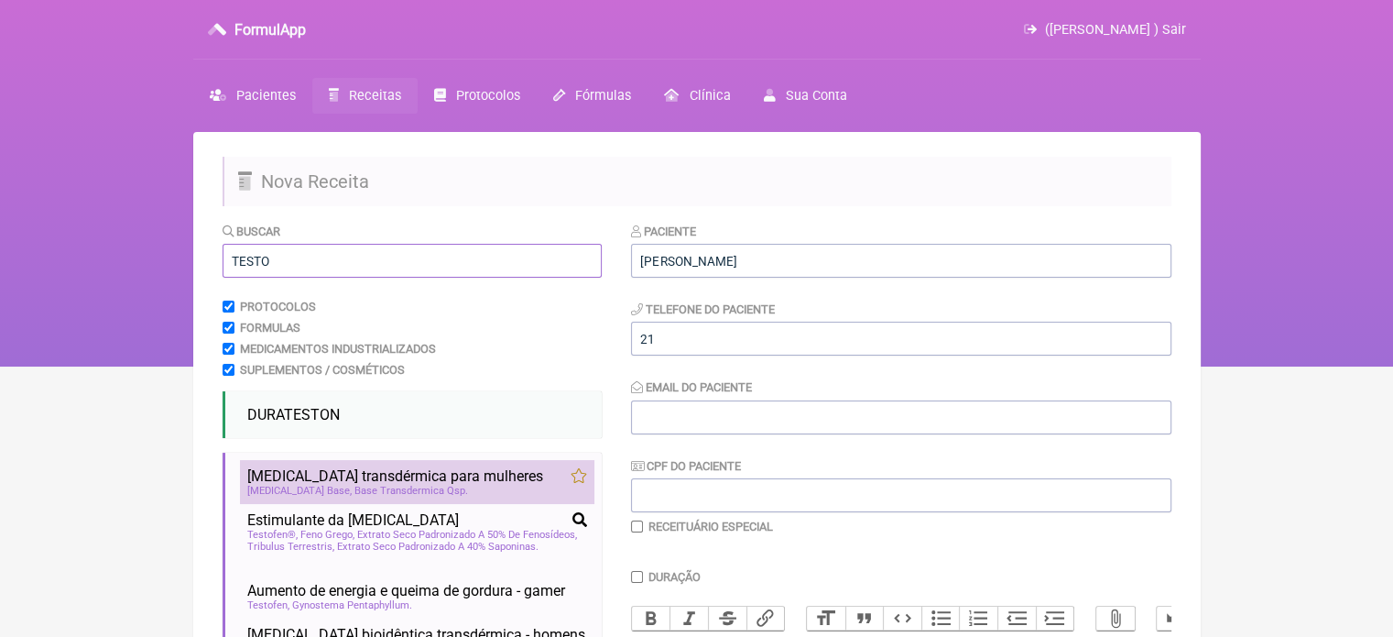
type input "TESTO"
click at [473, 484] on span "Testosterona transdérmica para mulheres" at bounding box center [395, 475] width 296 height 17
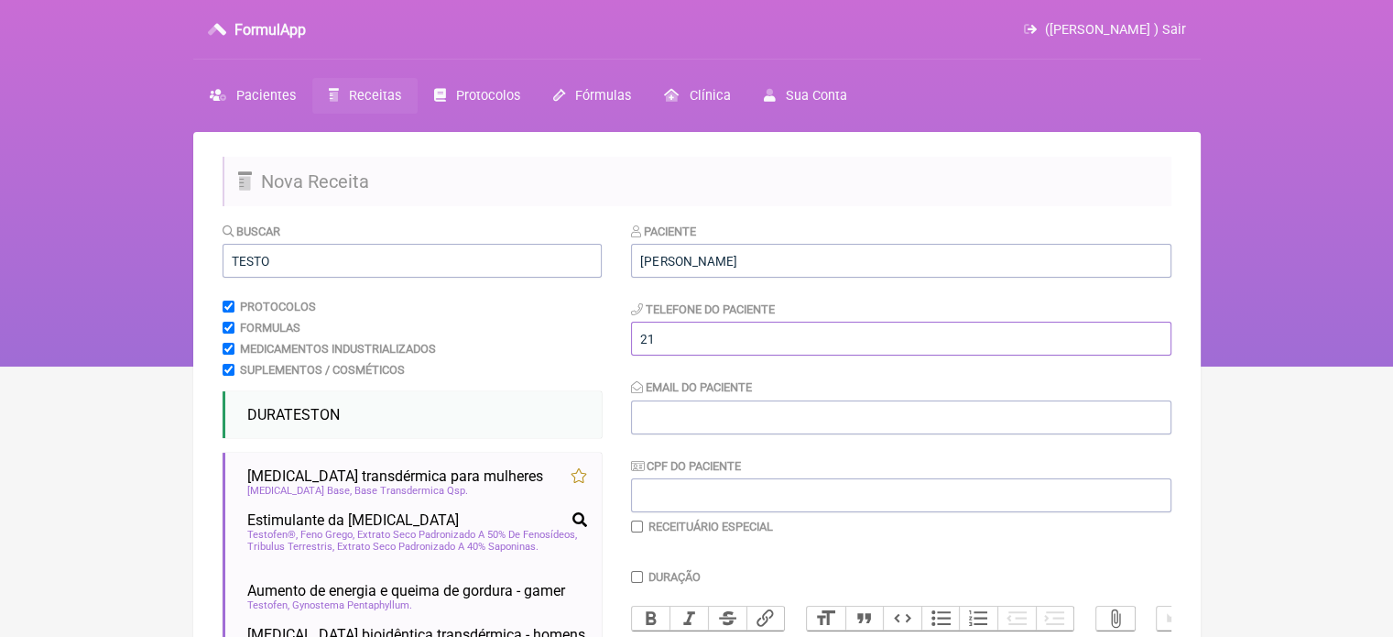
click at [673, 340] on input "21" at bounding box center [901, 338] width 540 height 34
type input "21995544718"
click at [700, 410] on input "Email do Paciente" at bounding box center [901, 417] width 540 height 34
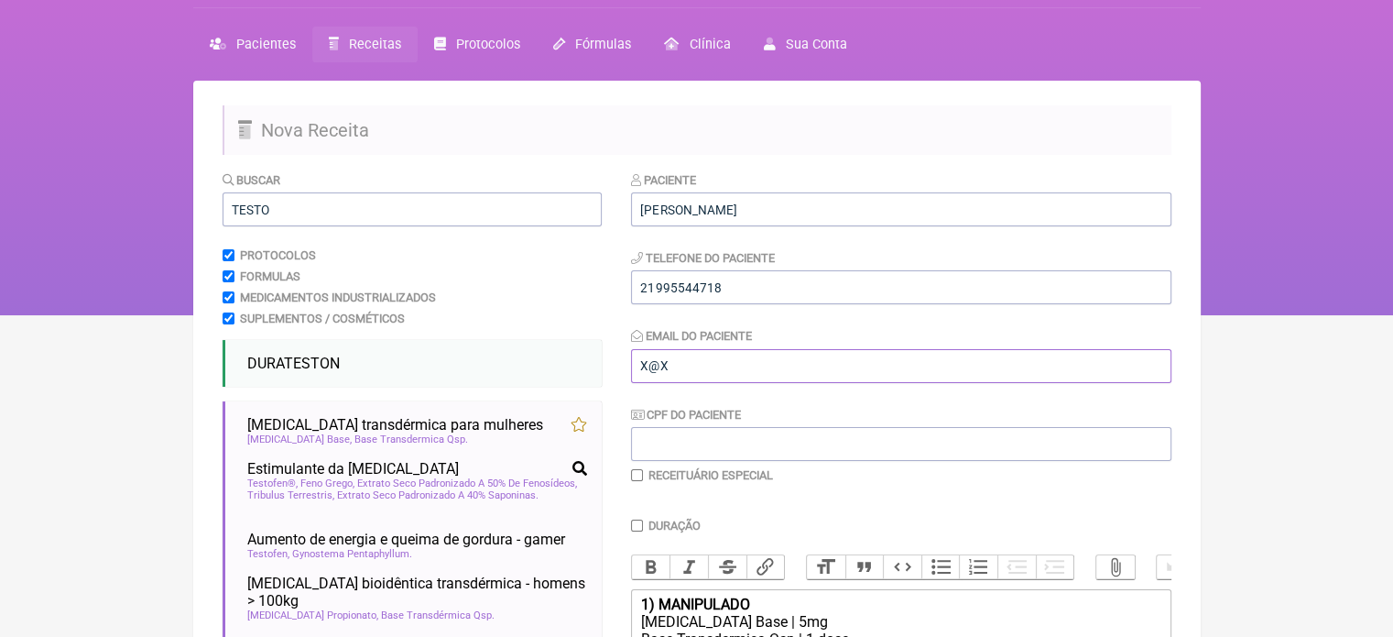
scroll to position [183, 0]
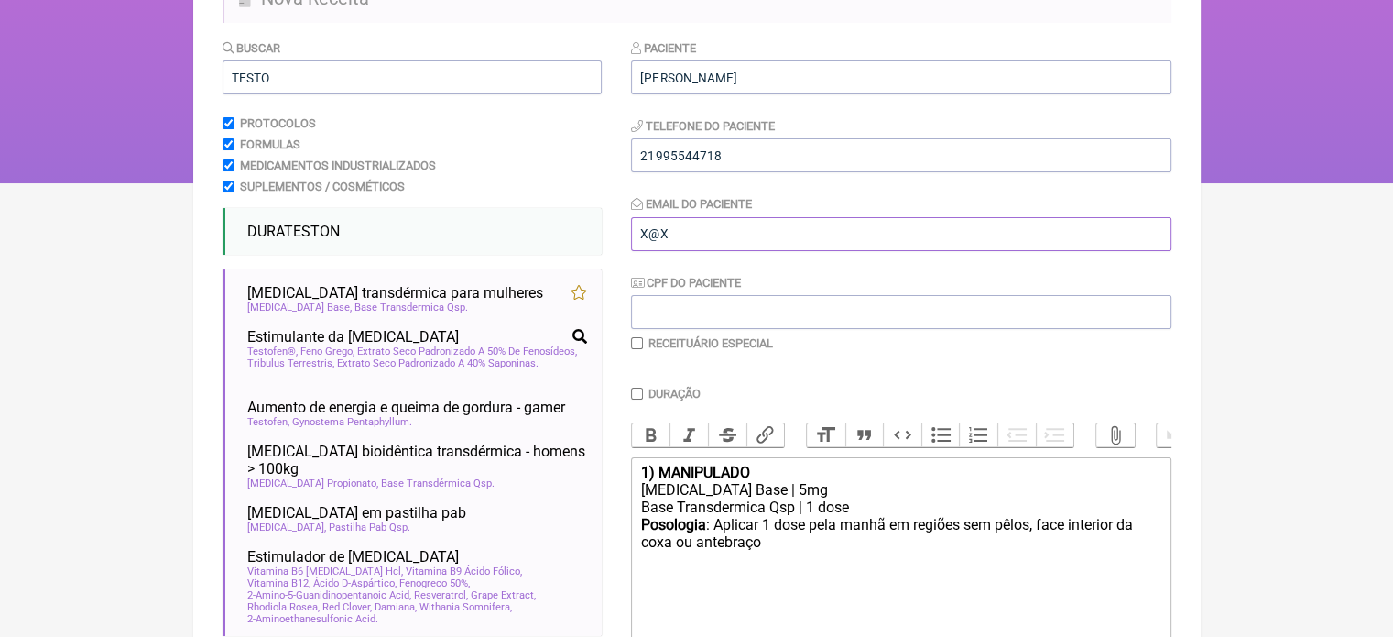
type input "X@X"
drag, startPoint x: 882, startPoint y: 536, endPoint x: 836, endPoint y: 544, distance: 46.5
click at [836, 544] on div "Posologia : Aplicar 1 dose pela manhã em regiões sem pêlos, face interior da co…" at bounding box center [900, 543] width 520 height 54
click at [804, 568] on div "Posologia : Aplicar 1 dose pela NOITE em regiões sem pêlos, face interior da co…" at bounding box center [900, 543] width 520 height 54
type trix-editor "<div><strong>1) MANIPULADO</strong></div><div>Testosterona Base | 5mg</div><div…"
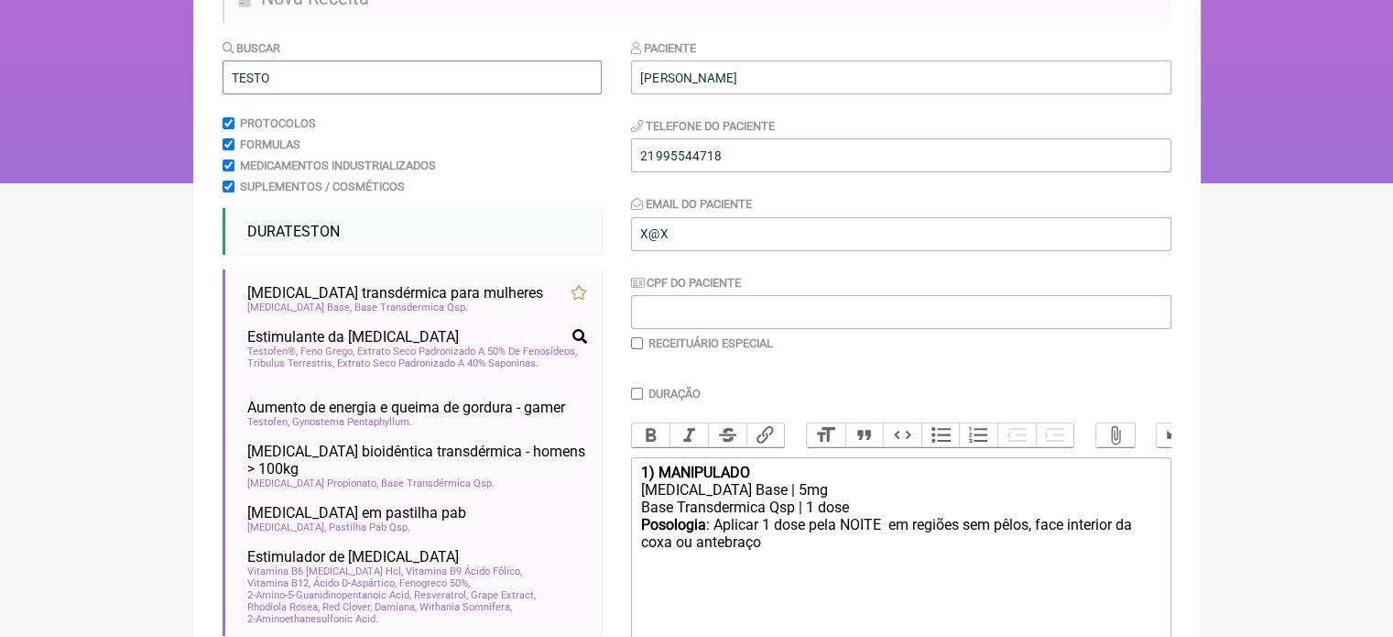
drag, startPoint x: 278, startPoint y: 80, endPoint x: 120, endPoint y: 98, distance: 158.6
click at [124, 97] on div "FormulApp (Flavio Caldas Caetano ) Sair Pacientes Receitas Protocolos Fórmulas …" at bounding box center [696, 0] width 1393 height 366
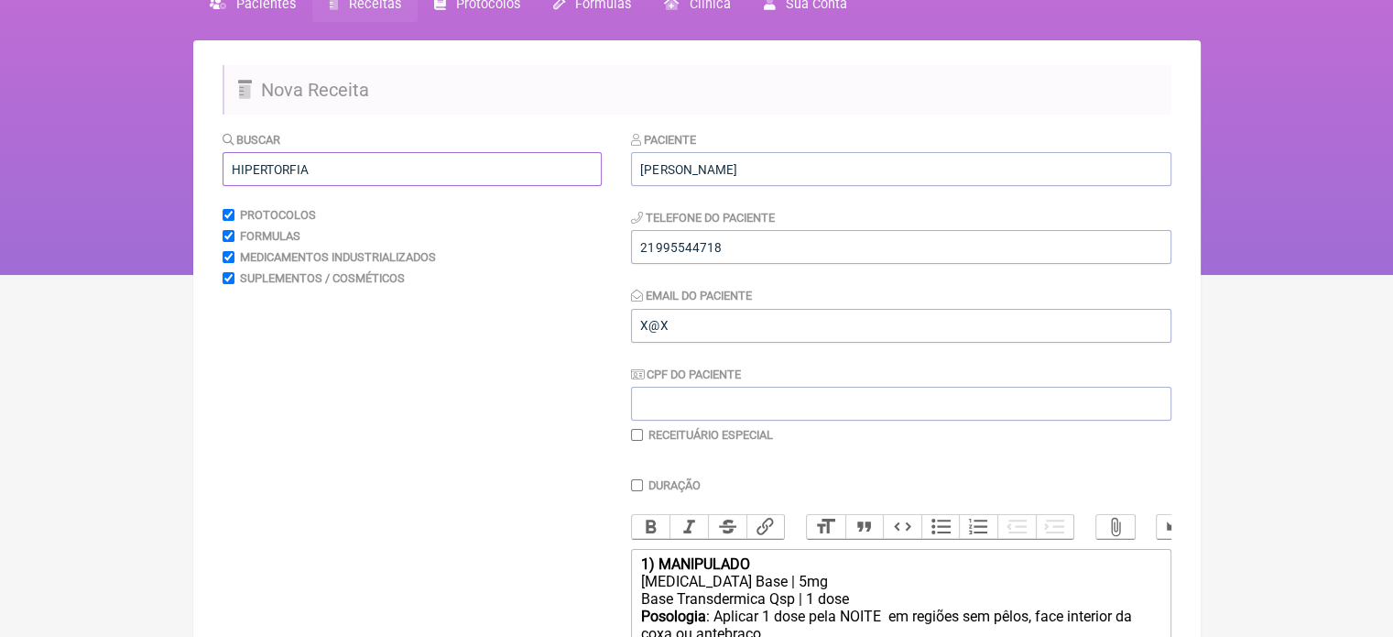
scroll to position [91, 0]
drag, startPoint x: 319, startPoint y: 169, endPoint x: 275, endPoint y: 168, distance: 44.0
click at [275, 168] on input "HIPERTORFIA" at bounding box center [412, 170] width 379 height 34
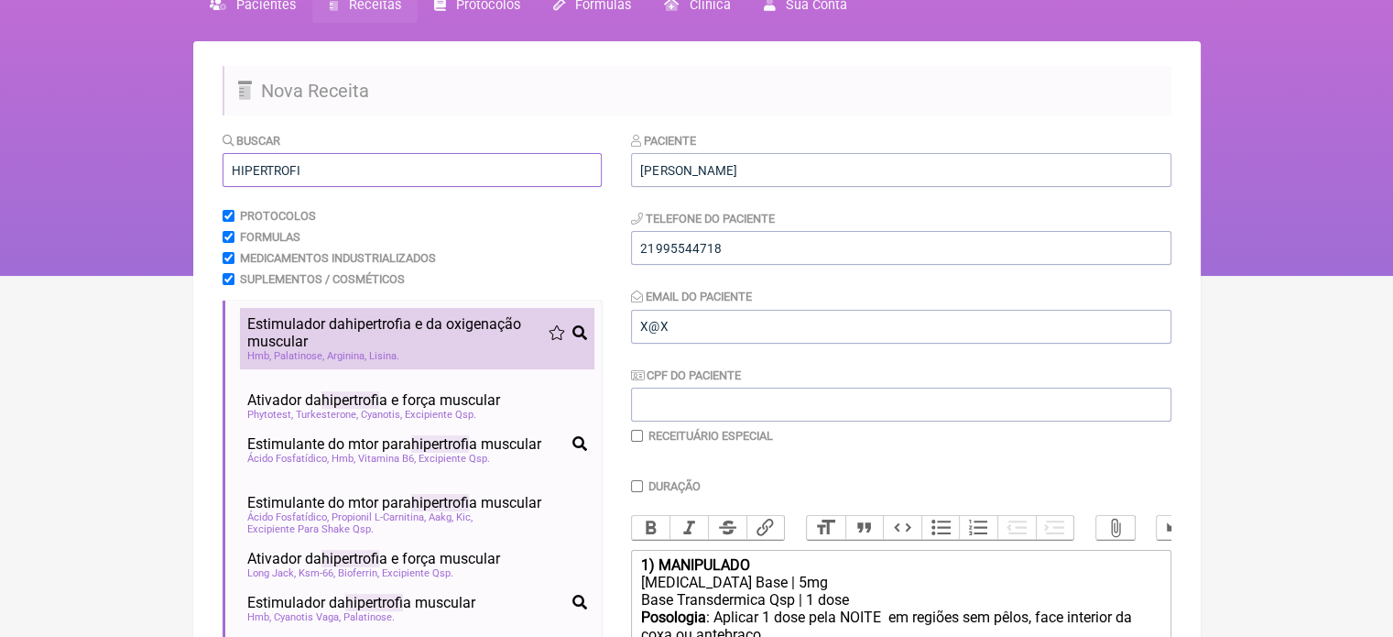
type input "HIPERTROFI"
click at [265, 332] on span "Estimulador da hipertrofi a e da oxigenação muscular" at bounding box center [397, 332] width 301 height 35
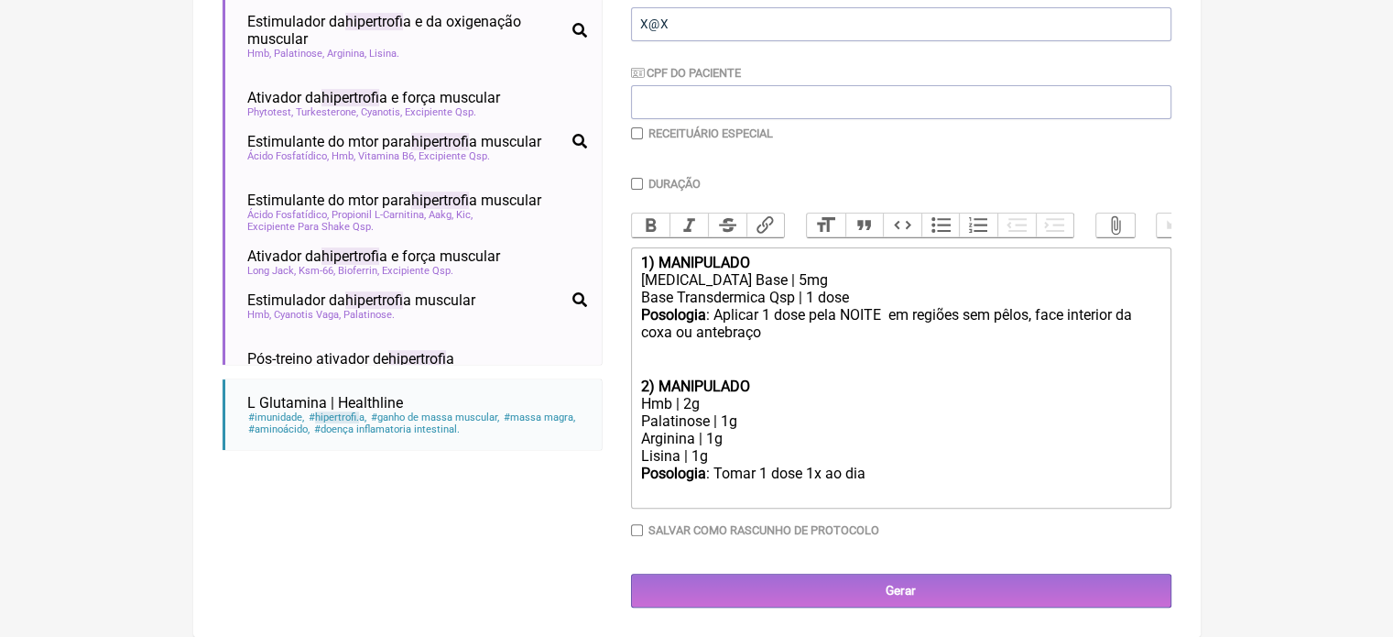
scroll to position [403, 0]
drag, startPoint x: 723, startPoint y: 464, endPoint x: 634, endPoint y: 447, distance: 90.5
click at [634, 447] on trix-editor "1) MANIPULADO Testosterona Base | 5mg Base Transdermica Qsp | 1 dose Posologia …" at bounding box center [901, 377] width 540 height 261
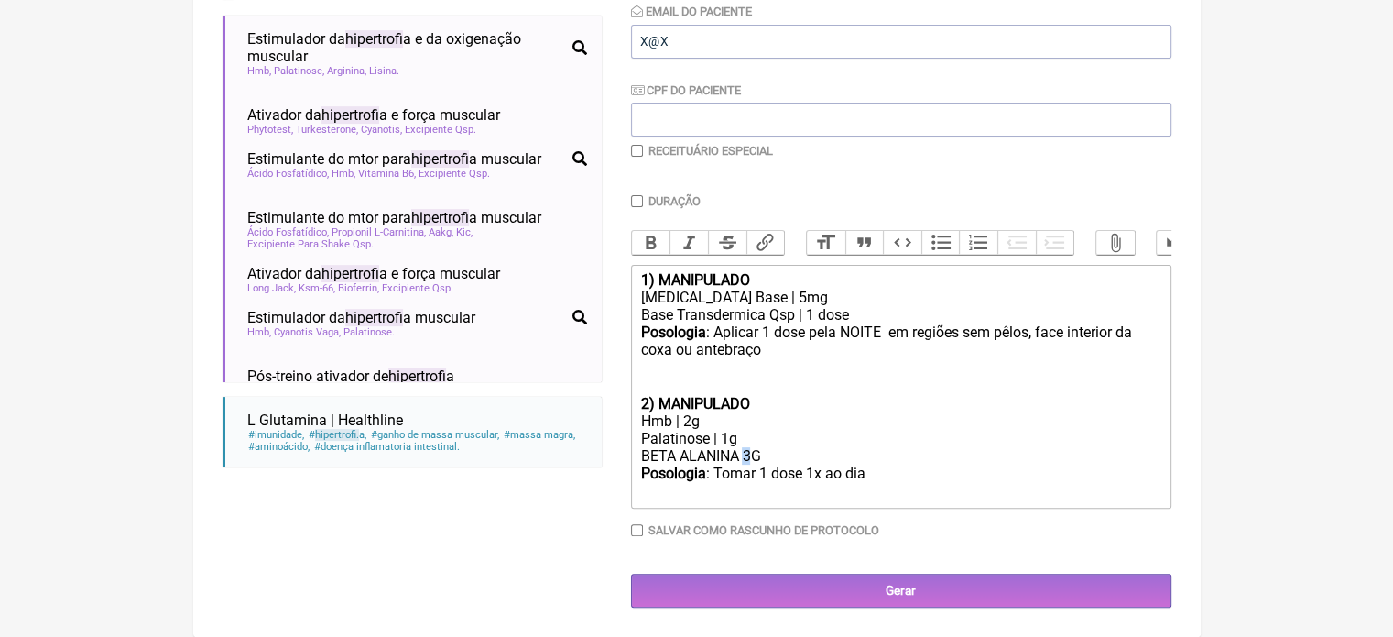
click at [747, 454] on div "BETA ALANINA 3G" at bounding box center [900, 455] width 520 height 17
click at [789, 455] on div "BETA ALANINA 2G" at bounding box center [900, 455] width 520 height 17
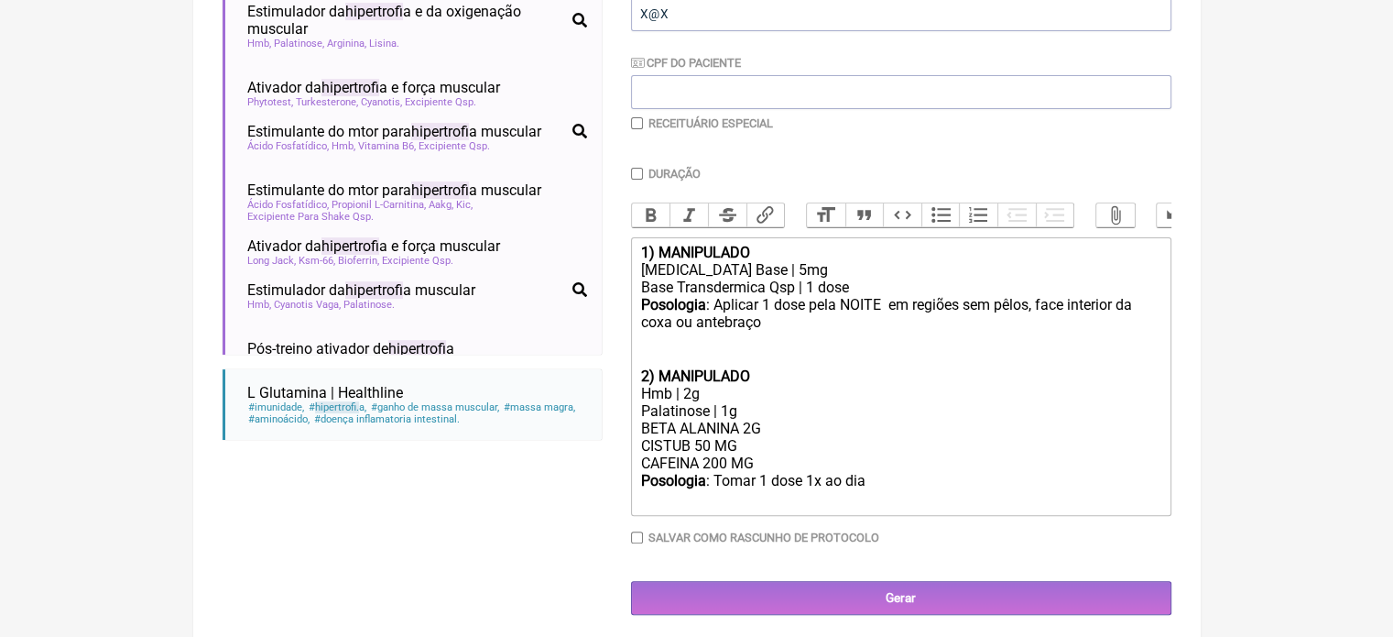
click at [871, 506] on div "Posologia : Tomar 1 dose 1x ao dia ㅤ" at bounding box center [900, 490] width 520 height 37
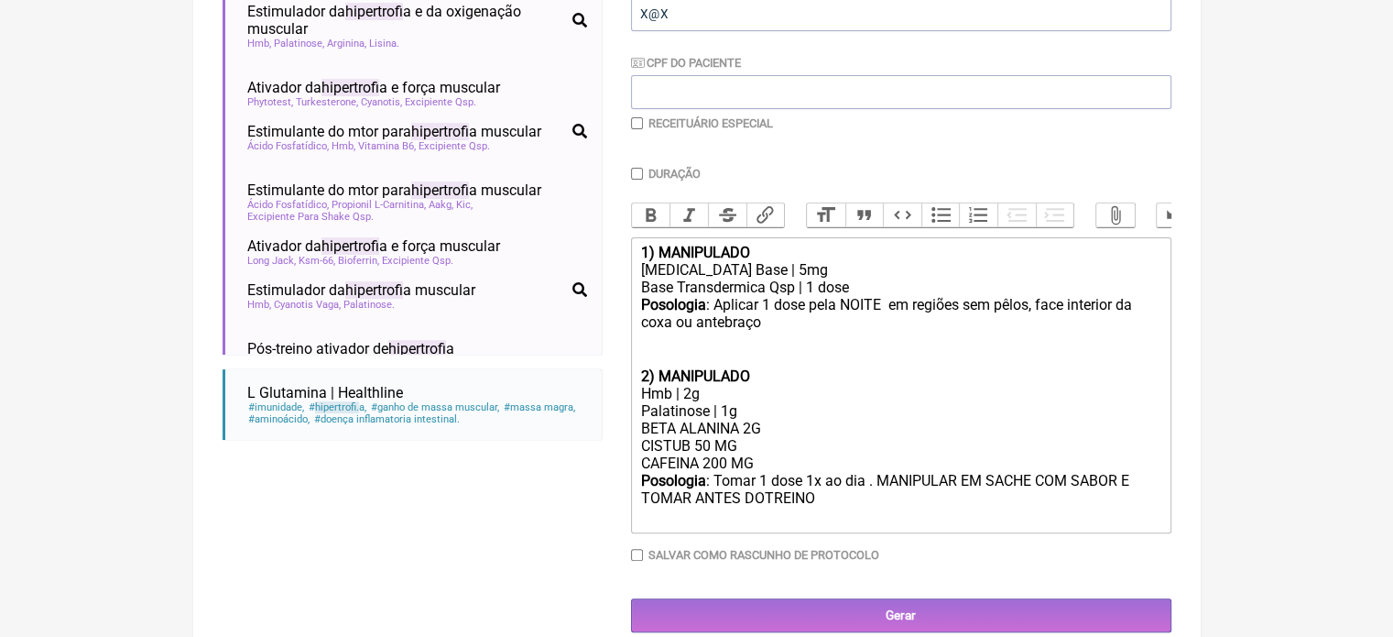
click at [766, 517] on div "Posologia : Tomar 1 dose 1x ao dia . MANIPULAR EM SACHE COM SABOR E TOMAR ANTES…" at bounding box center [900, 499] width 520 height 54
type trix-editor "<div><strong>1) MANIPULADO</strong></div><div>Testosterona Base | 5mg</div><div…"
click at [636, 125] on input "checkbox" at bounding box center [637, 123] width 12 height 12
checkbox input "true"
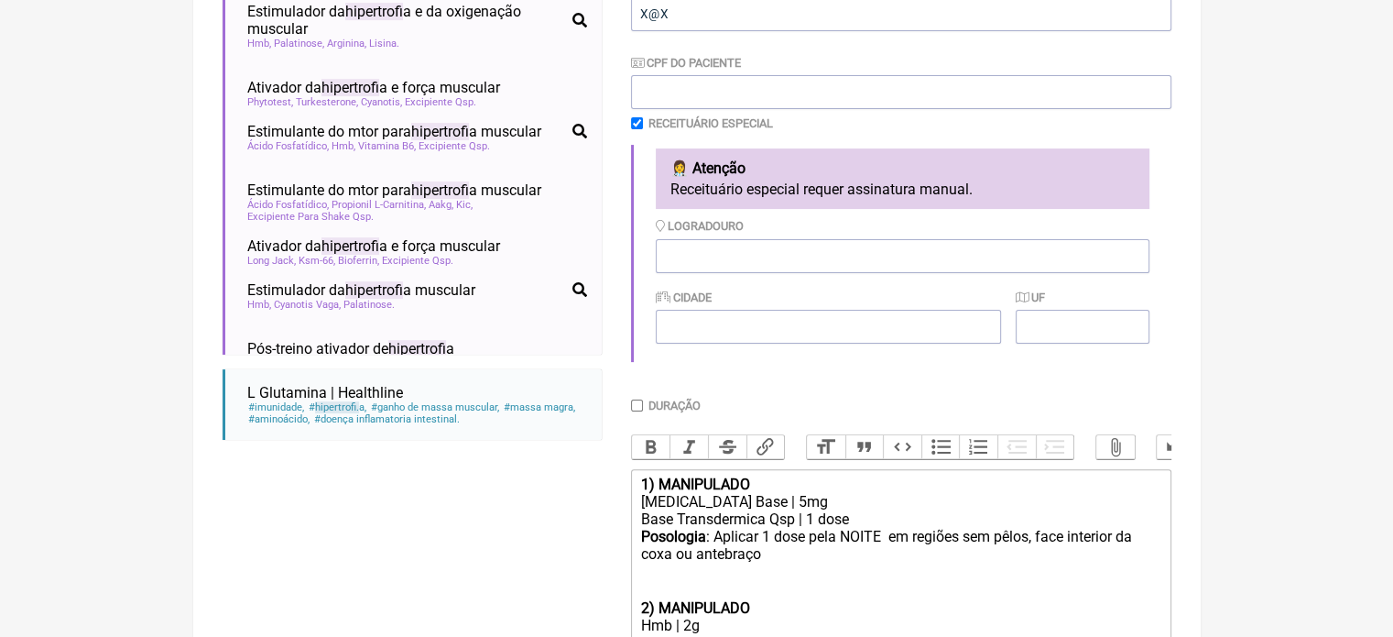
click at [637, 406] on input "Duração" at bounding box center [637, 405] width 12 height 12
checkbox input "true"
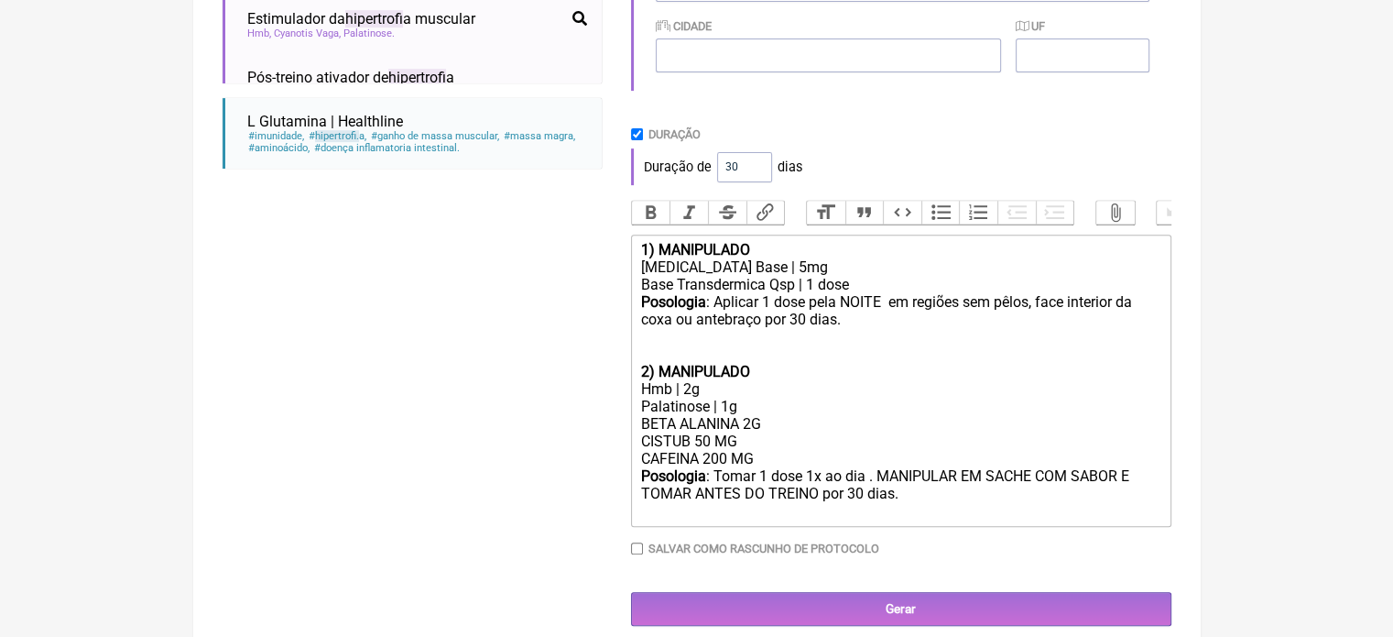
scroll to position [678, 0]
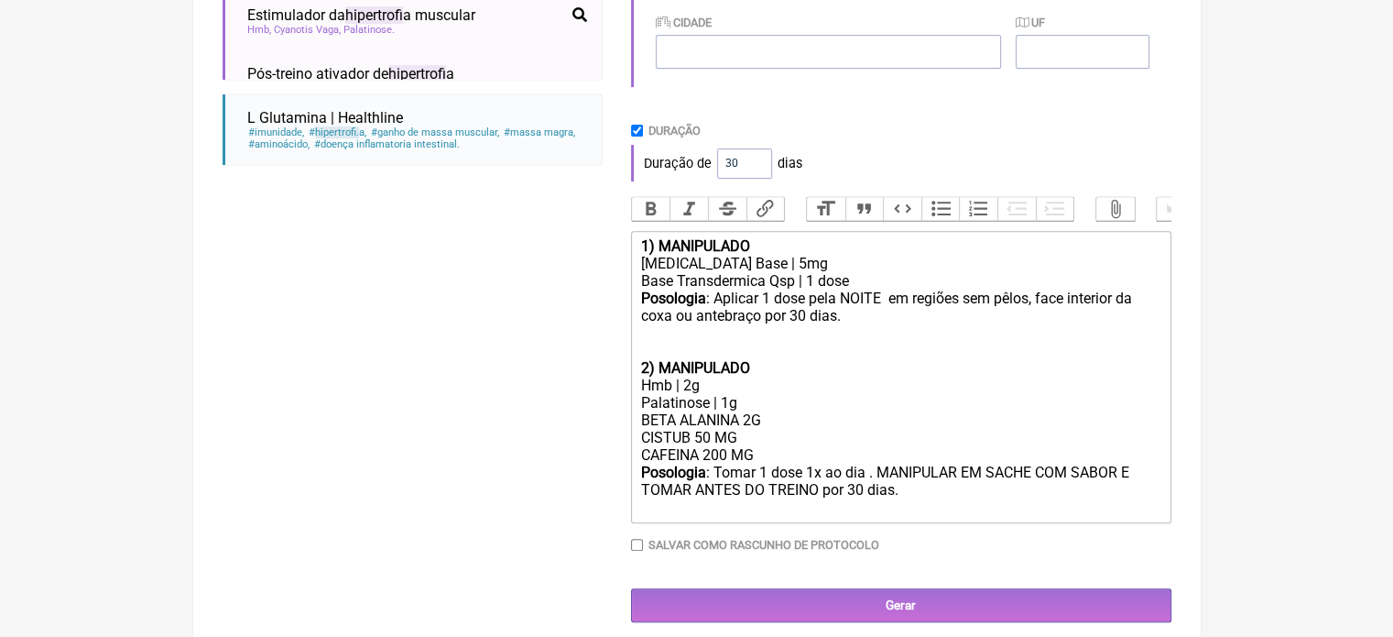
click at [922, 516] on div "Posologia : Tomar 1 dose 1x ao dia . MANIPULAR EM SACHE COM SABOR E TOMAR ANTES…" at bounding box center [900, 489] width 520 height 52
drag, startPoint x: 736, startPoint y: 161, endPoint x: 696, endPoint y: 168, distance: 40.8
click at [711, 169] on div "Duração de 30 dias" at bounding box center [901, 163] width 540 height 37
type input "60"
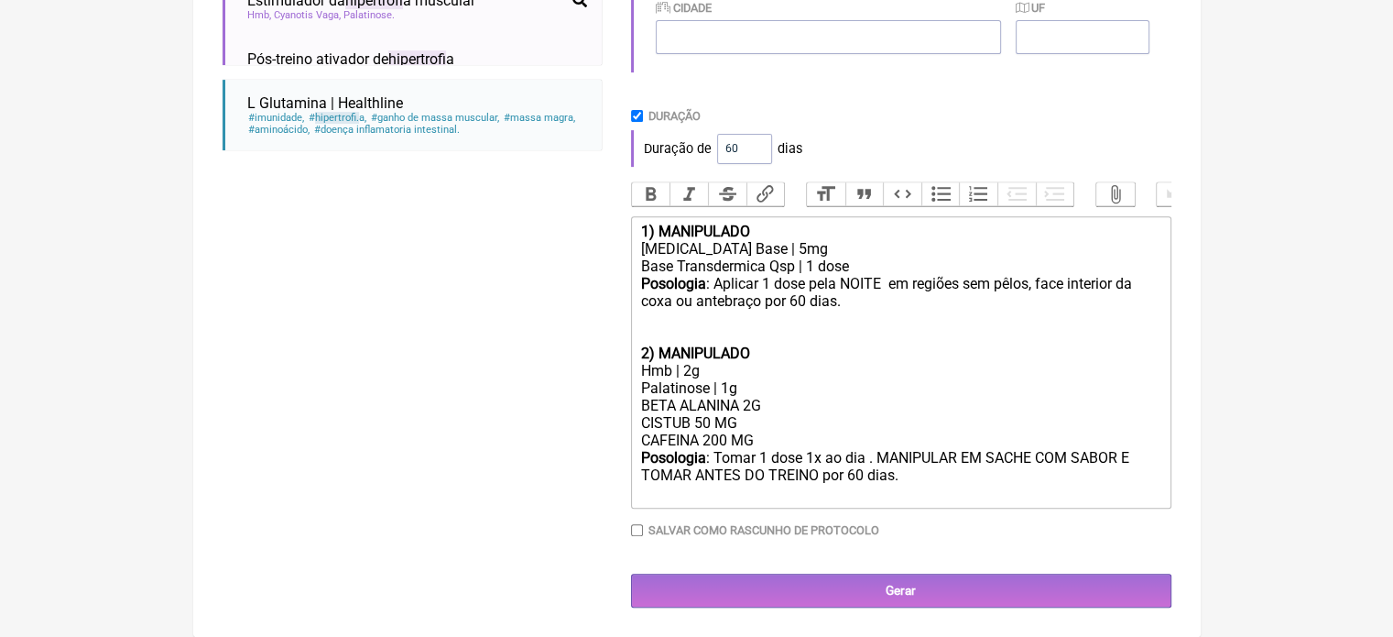
scroll to position [712, 0]
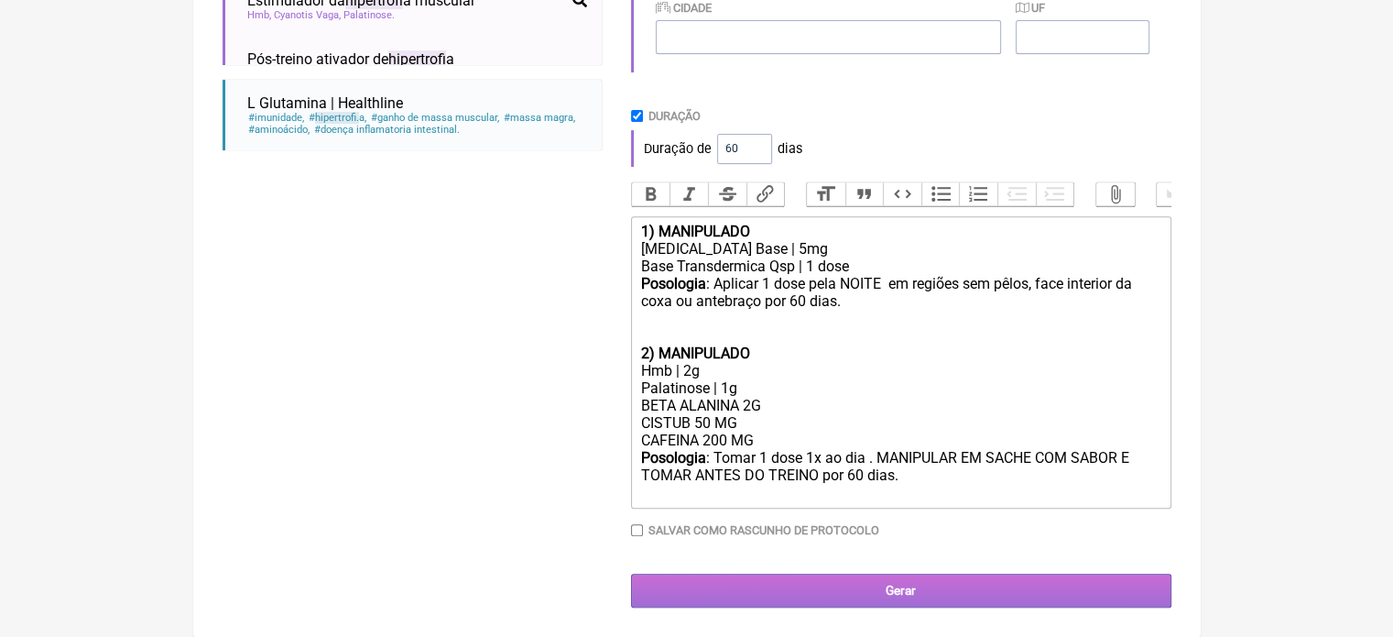
click at [854, 585] on input "Gerar" at bounding box center [901, 590] width 540 height 34
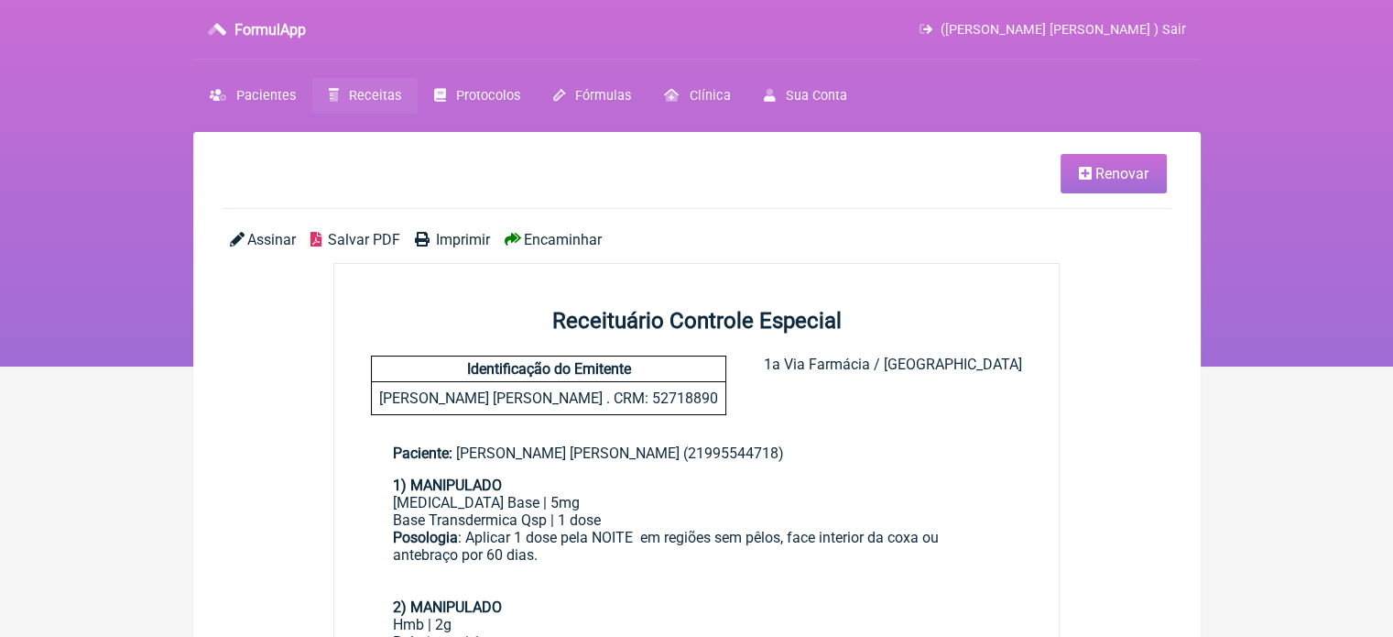
click at [447, 237] on span "Imprimir" at bounding box center [463, 239] width 54 height 17
click at [355, 96] on span "Receitas" at bounding box center [375, 96] width 52 height 16
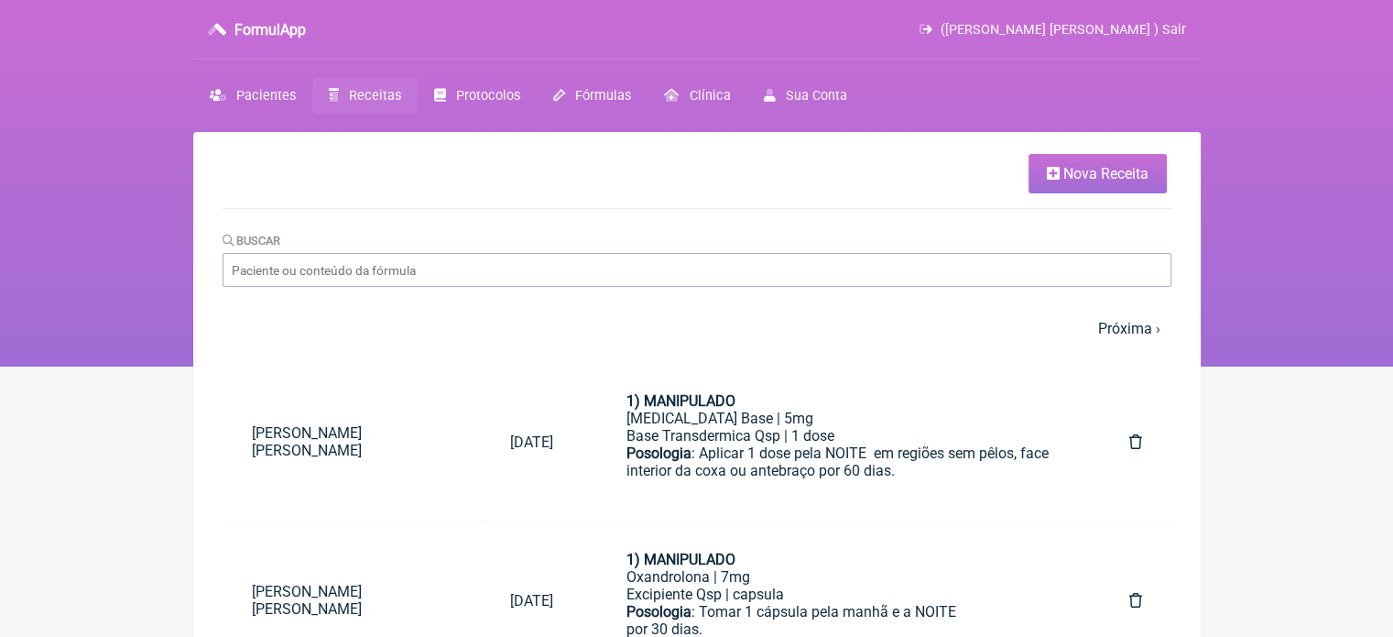
click at [1114, 162] on link "Nova Receita" at bounding box center [1098, 173] width 138 height 39
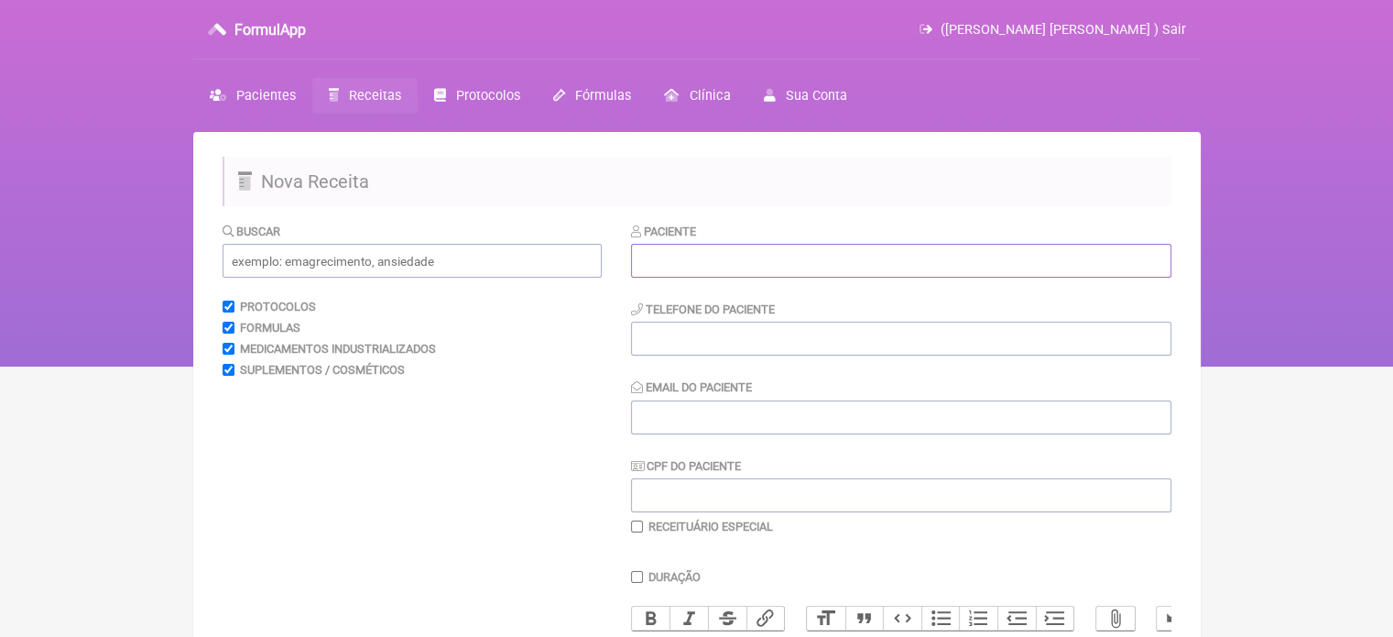
click at [758, 258] on input "text" at bounding box center [901, 261] width 540 height 34
paste input "JOYCE OLIVEIRA DEO DA SILVA"
type input "JOYCE OLIVEIRA DEO DA SILVA"
click at [737, 341] on input "tel" at bounding box center [901, 338] width 540 height 34
type input "21964477803"
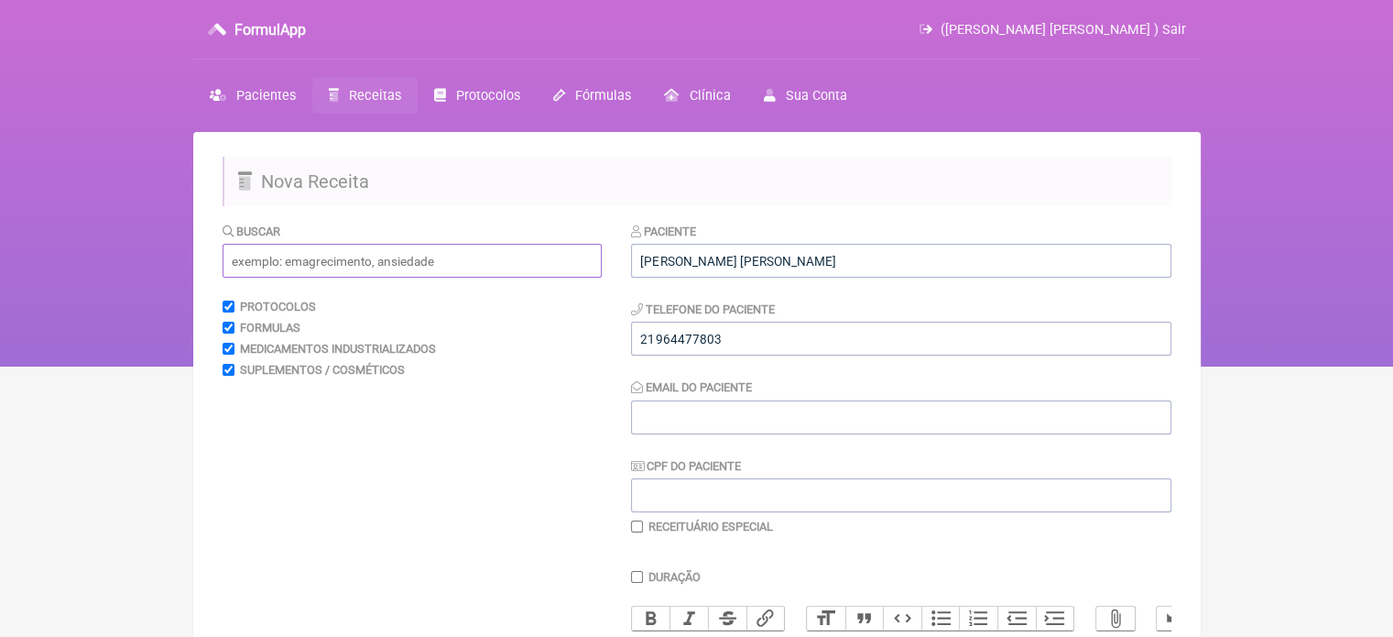
click at [374, 272] on input "text" at bounding box center [412, 261] width 379 height 34
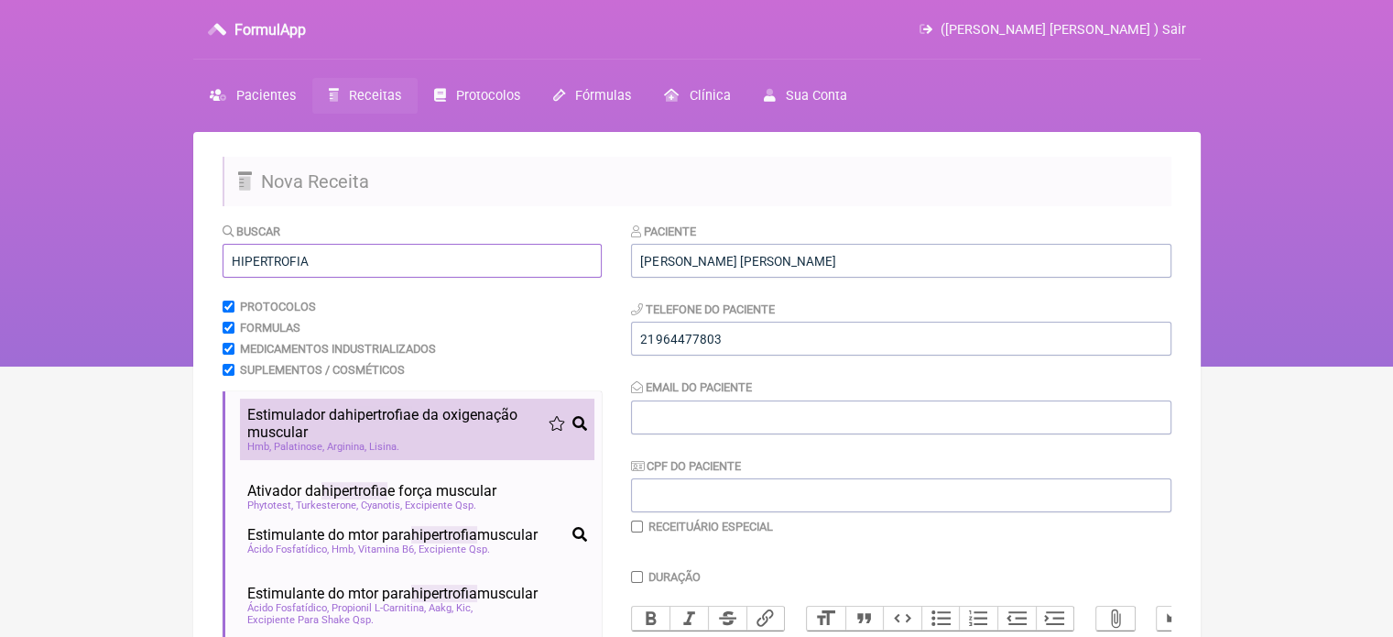
type input "HIPERTROFIA"
click at [387, 417] on span "hipertrofia" at bounding box center [378, 414] width 66 height 17
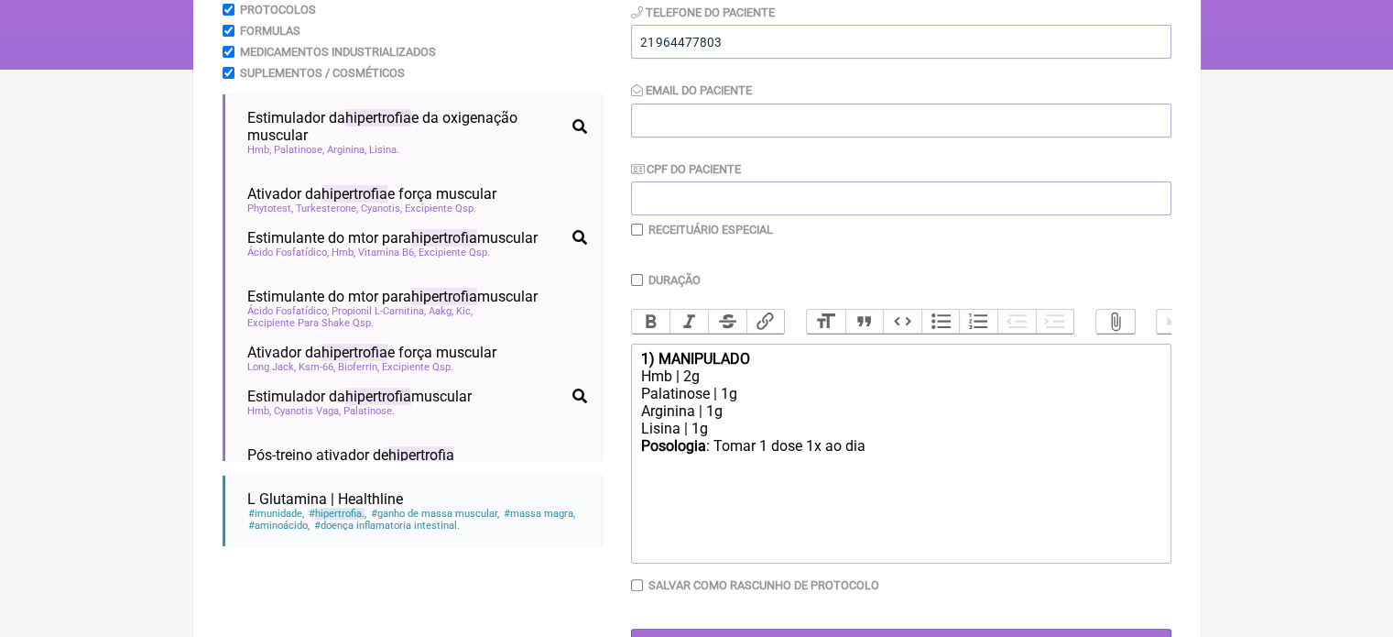
scroll to position [317, 0]
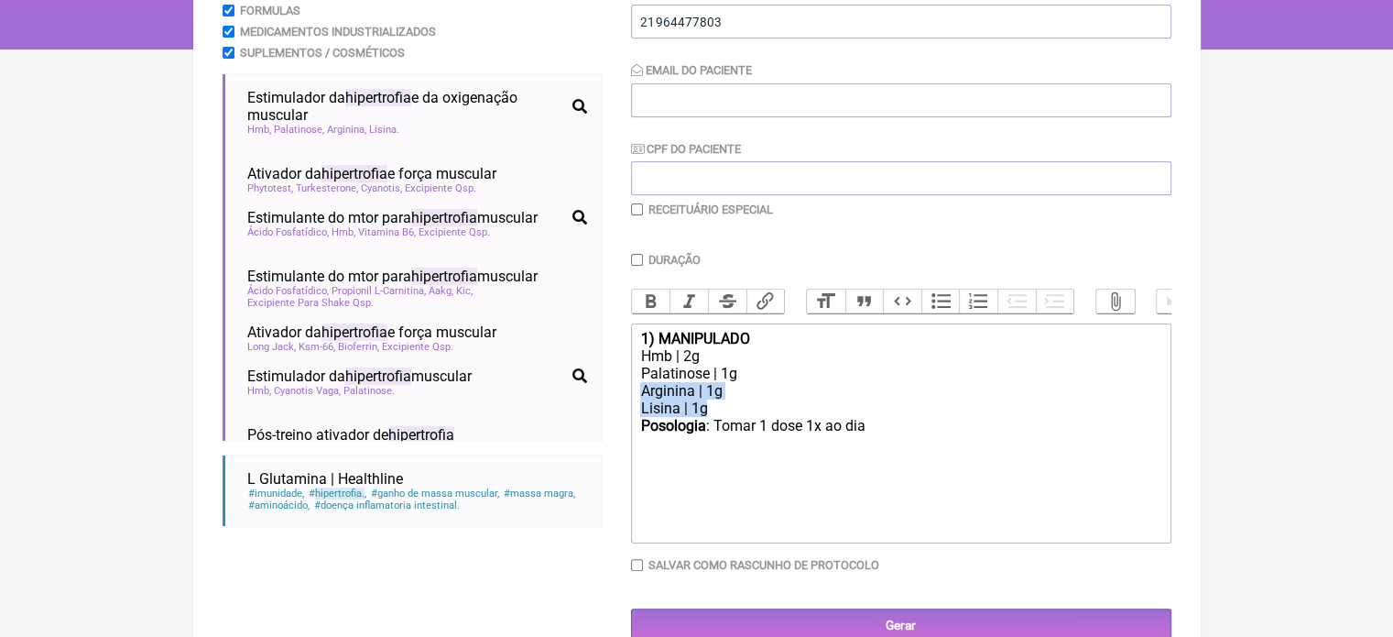
drag, startPoint x: 728, startPoint y: 420, endPoint x: 591, endPoint y: 398, distance: 139.1
click at [591, 398] on form "Buscar HIPERTROFIA Protocolos Formulas Medicamentos Industrializados Suplemento…" at bounding box center [697, 274] width 949 height 738
click at [654, 417] on div "BETA ALANINA 2G CITUB 50 MG" at bounding box center [900, 399] width 520 height 35
click at [757, 417] on div "BETA ALANINA 2G CISTUB 50 MG" at bounding box center [900, 399] width 520 height 35
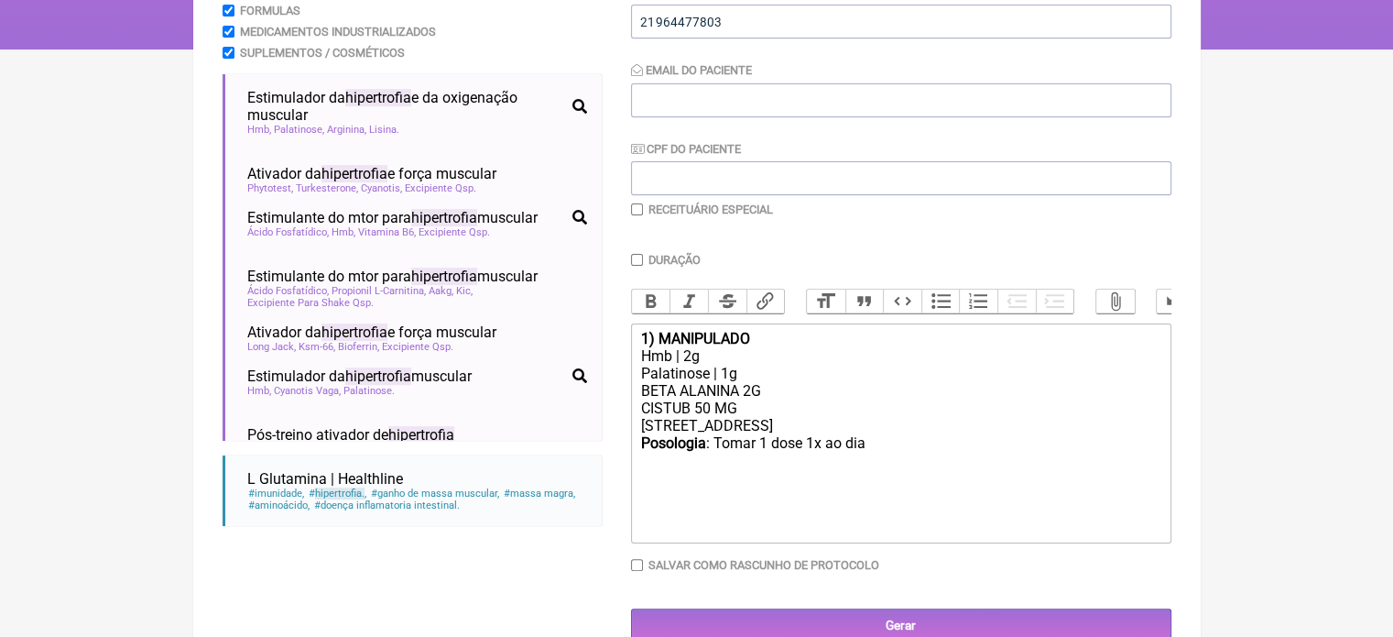
click at [865, 462] on div "Posologia : Tomar 1 dose 1x ao dia ㅤ" at bounding box center [900, 452] width 520 height 37
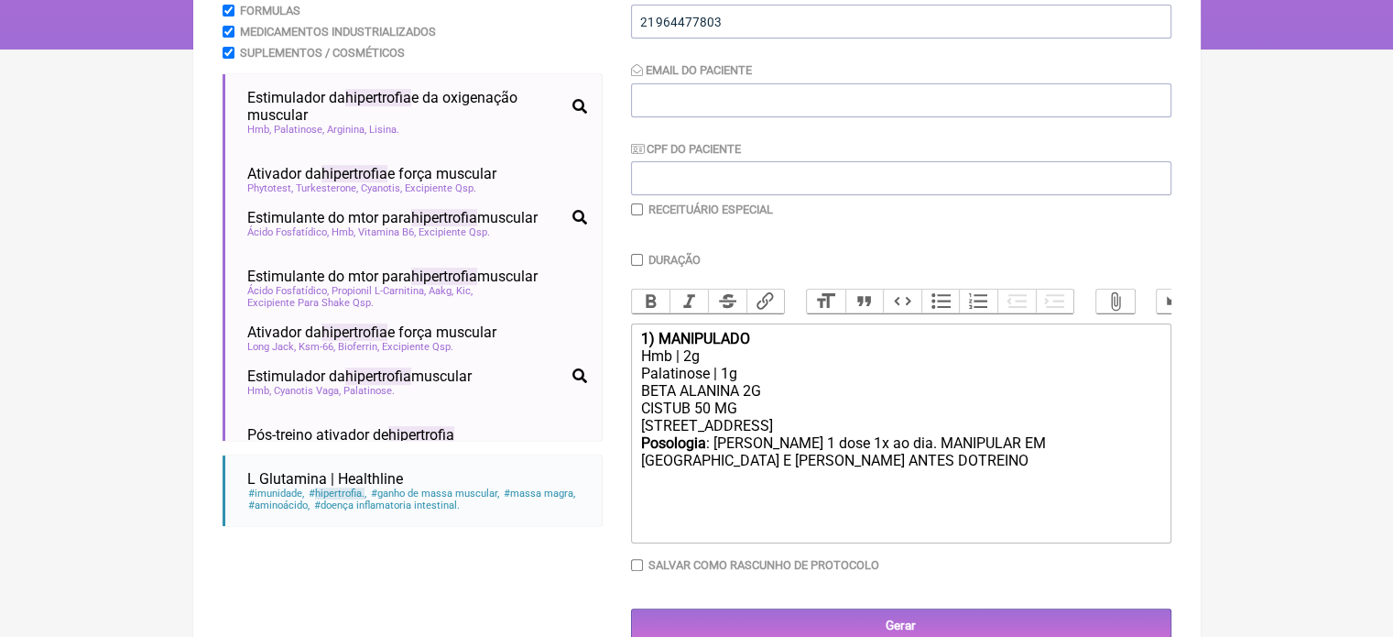
click at [659, 479] on div "Posologia : Tomar 1 dose 1x ao dia. MANIPULAR EM SACHE E TOMAR ANTES DOTREINO ㅤ" at bounding box center [900, 461] width 520 height 54
click at [1031, 456] on div "Posologia : Tomar 1 dose 1x ao dia. MANIPULAR EM SACHE E TOMAR ANTES DO TREINO ㅤ" at bounding box center [900, 461] width 520 height 54
type trix-editor "<div><strong>1) MANIPULADO</strong></div><div>Hmb | 2g</div><div>Palatinose | 1…"
click at [631, 259] on input "Duração" at bounding box center [637, 260] width 12 height 12
checkbox input "true"
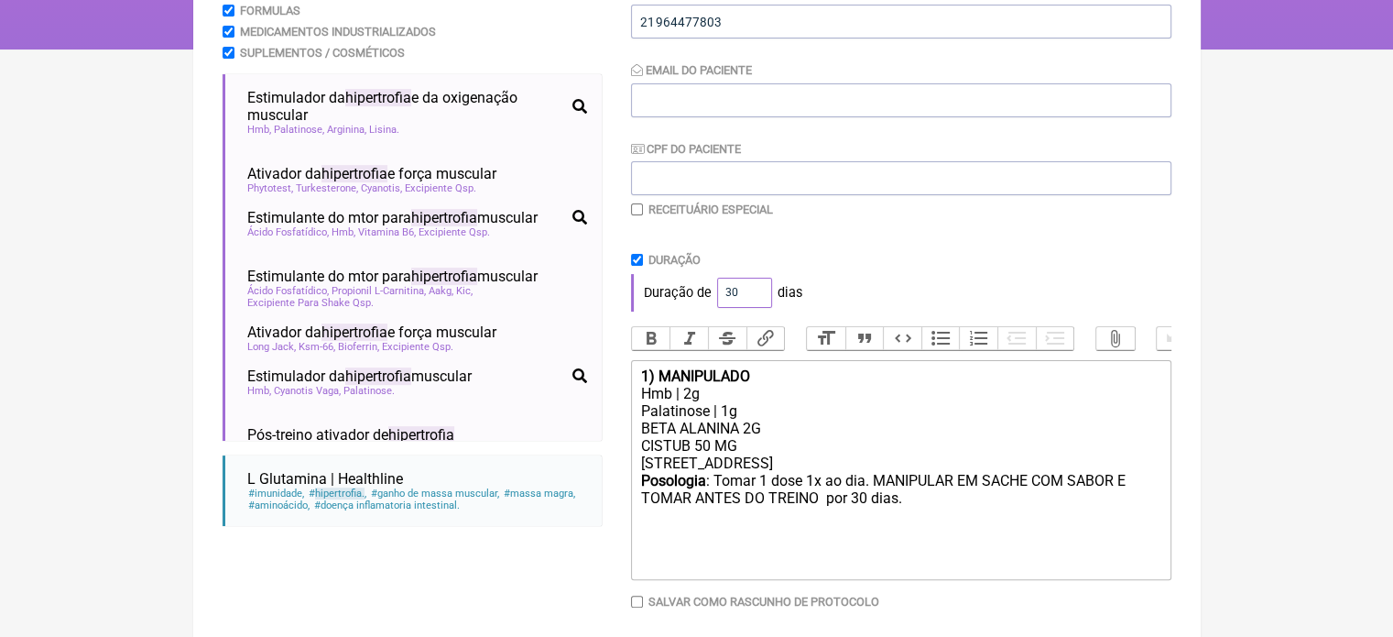
drag, startPoint x: 740, startPoint y: 291, endPoint x: 699, endPoint y: 299, distance: 42.0
click at [699, 299] on div "Duração de 30 dias" at bounding box center [901, 292] width 540 height 37
type input "60"
click at [882, 252] on div "Paciente JOYCE OLIVEIRA DEO DA SILVA Telefone do Paciente 21964477803 Email do …" at bounding box center [901, 292] width 540 height 775
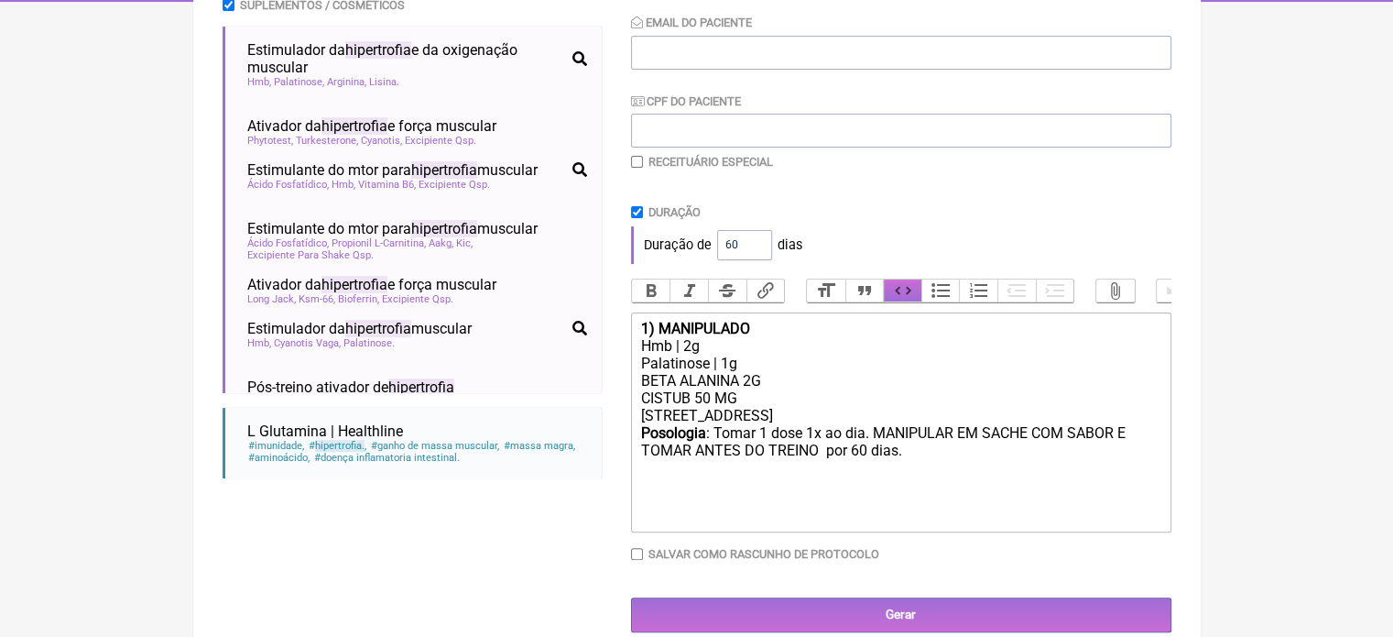
scroll to position [403, 0]
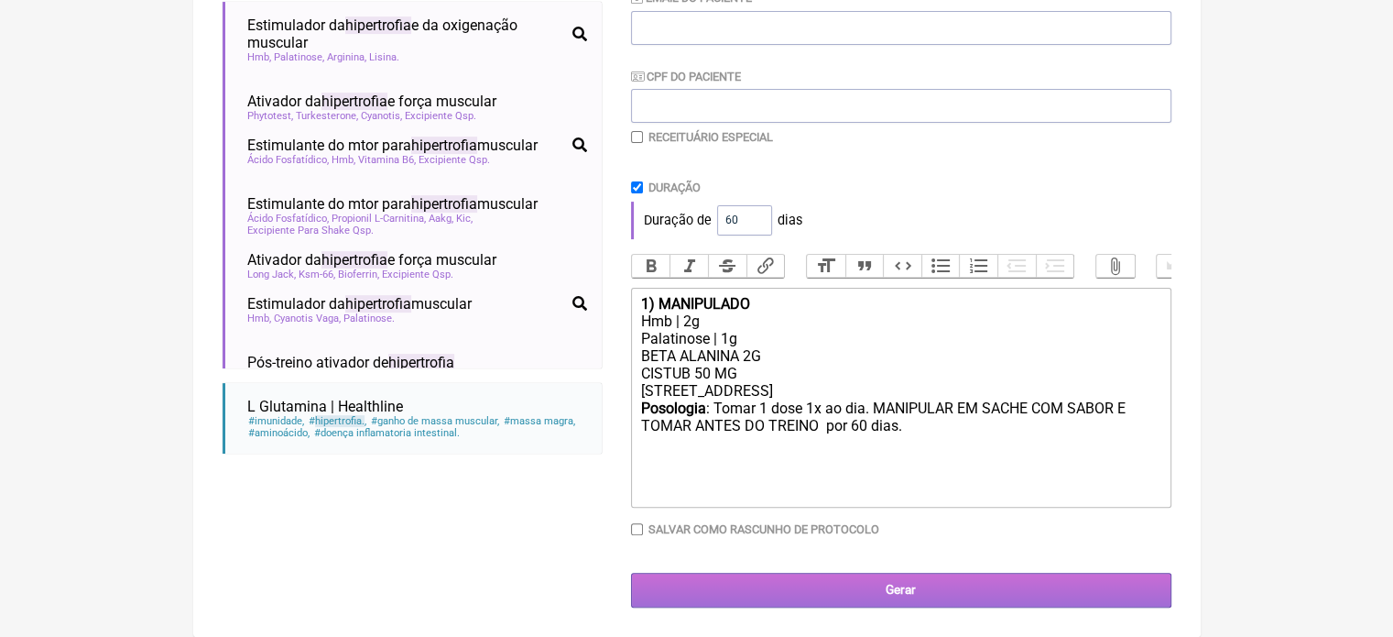
click at [879, 585] on input "Gerar" at bounding box center [901, 589] width 540 height 34
click at [927, 596] on input "Gerar" at bounding box center [901, 589] width 540 height 34
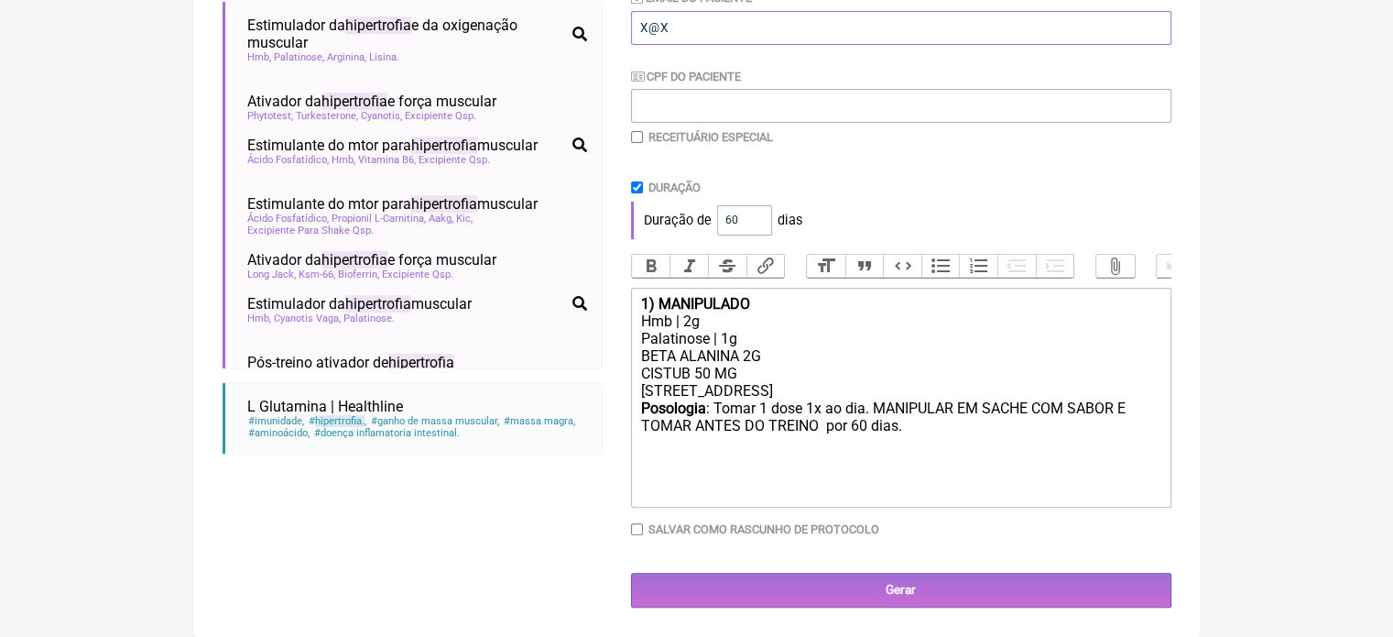
type input "X@X"
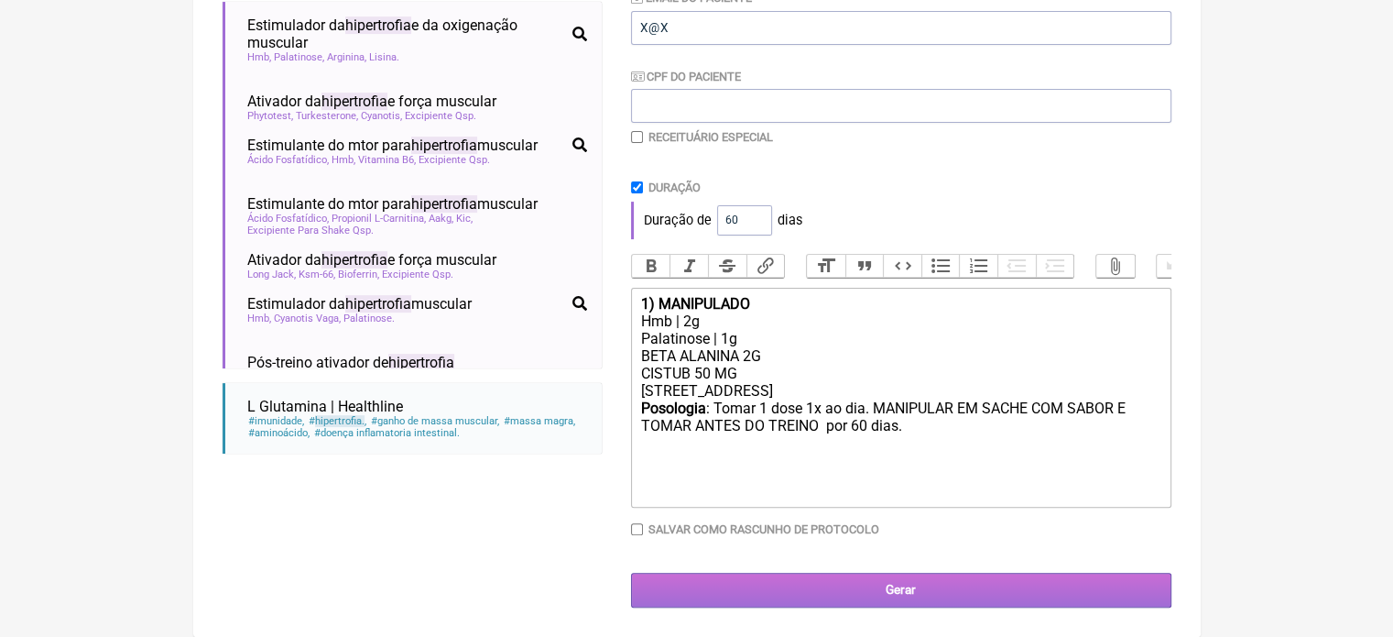
click at [877, 585] on input "Gerar" at bounding box center [901, 589] width 540 height 34
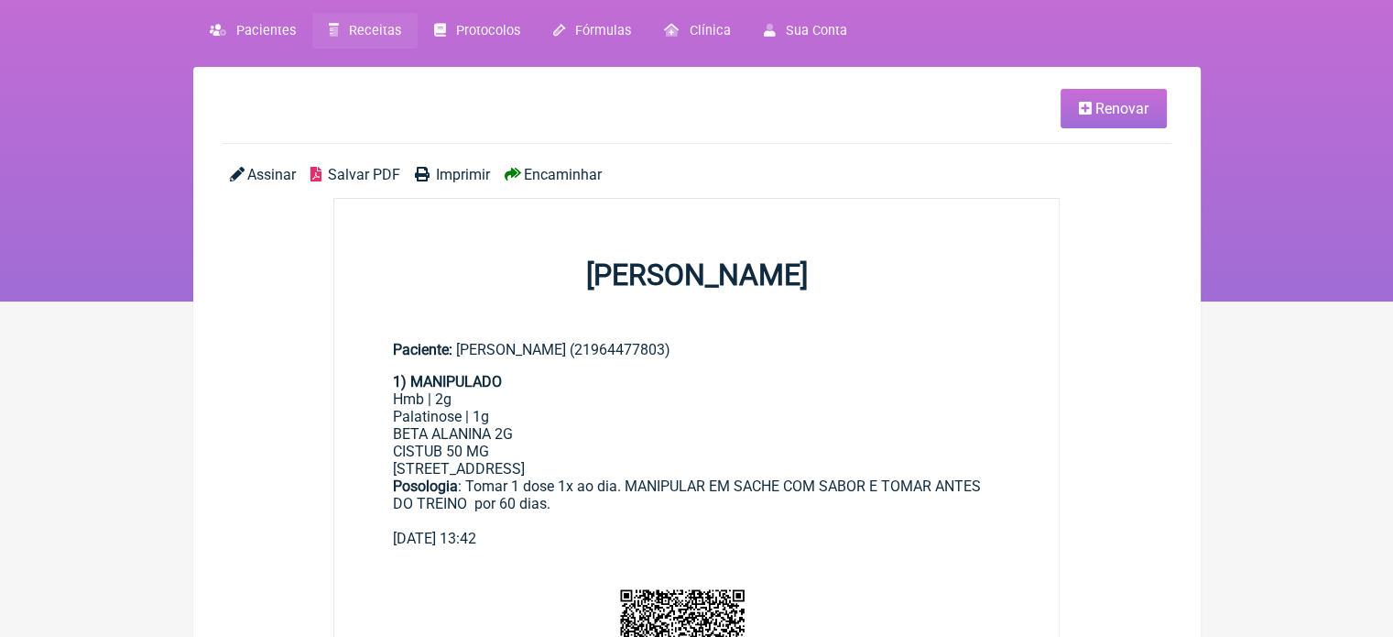
scroll to position [92, 0]
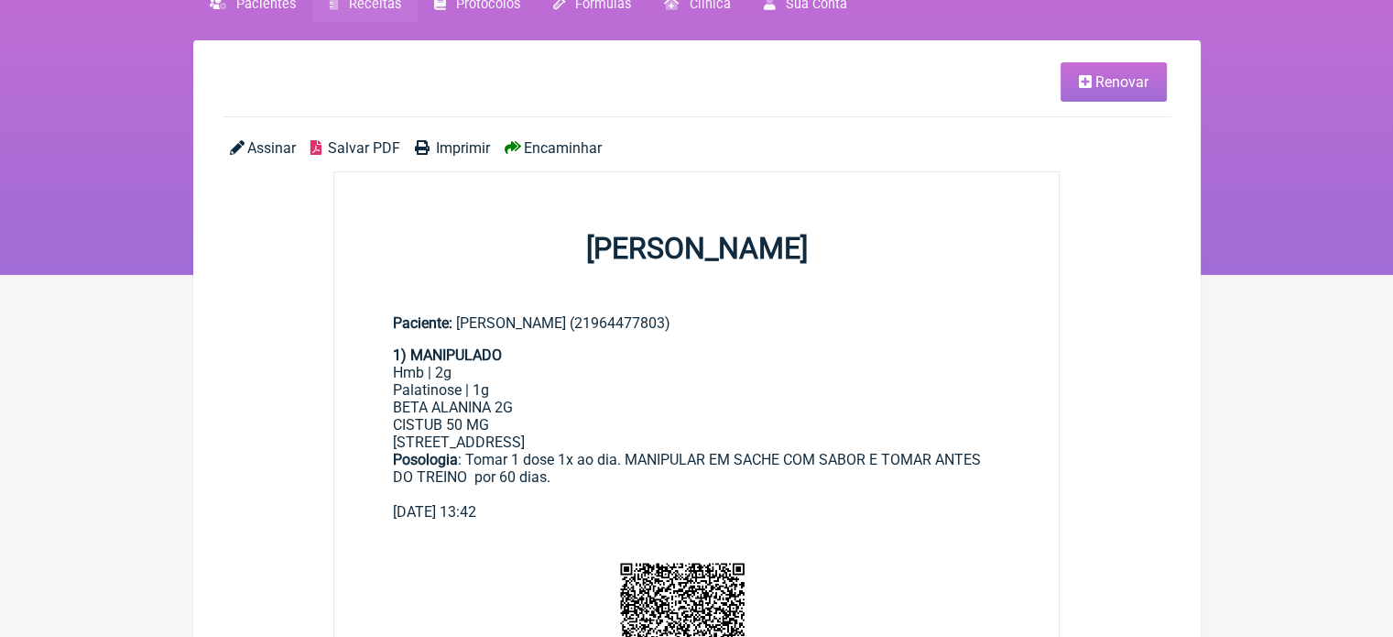
click at [1134, 91] on link "Renovar" at bounding box center [1114, 81] width 106 height 39
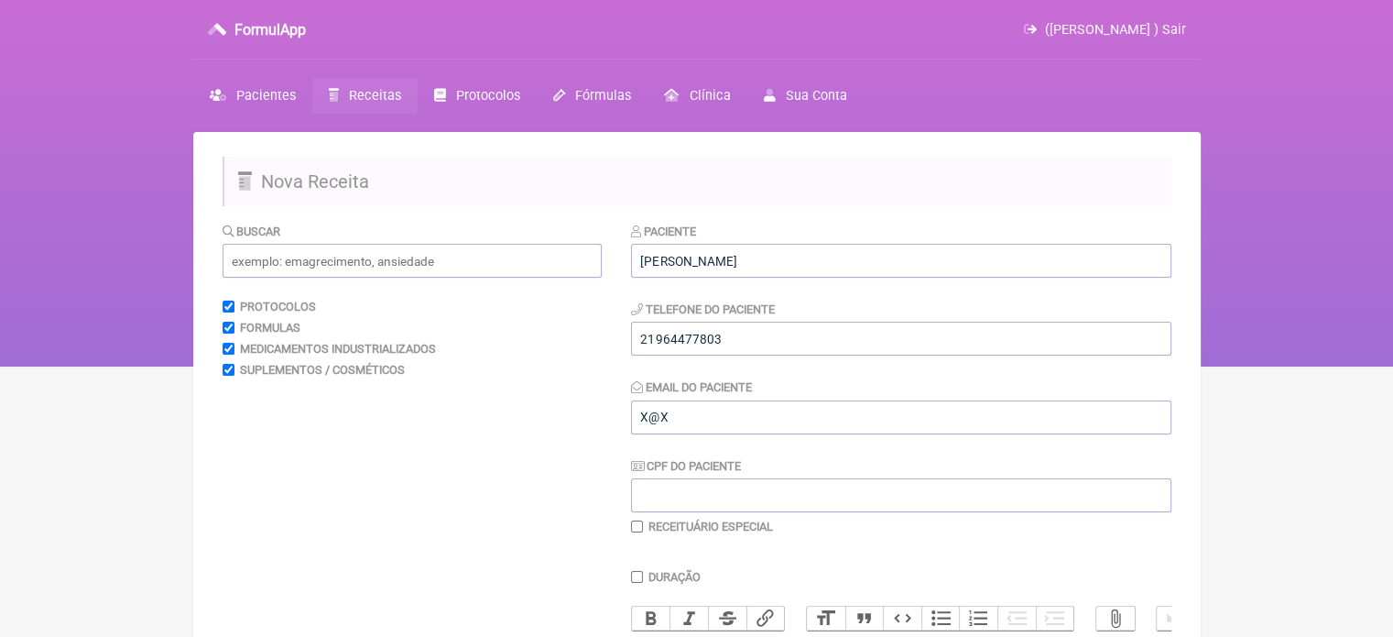
scroll to position [275, 0]
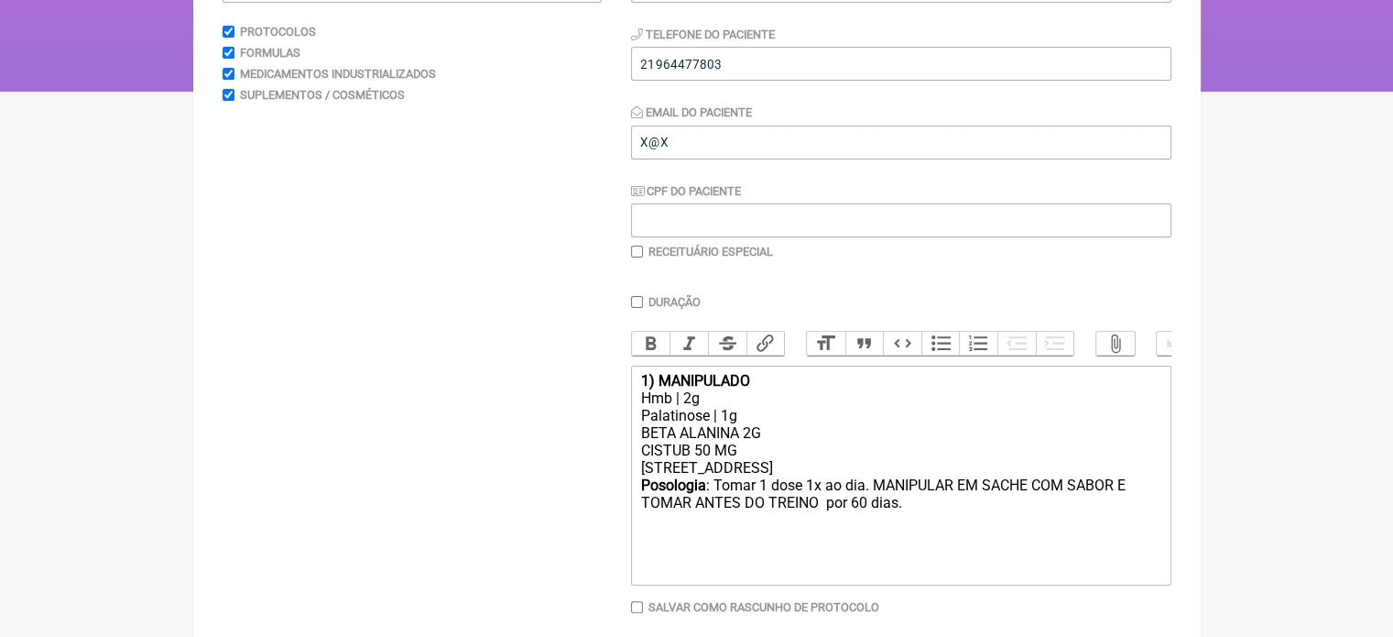
click at [637, 303] on input "Duração" at bounding box center [637, 302] width 12 height 12
checkbox input "true"
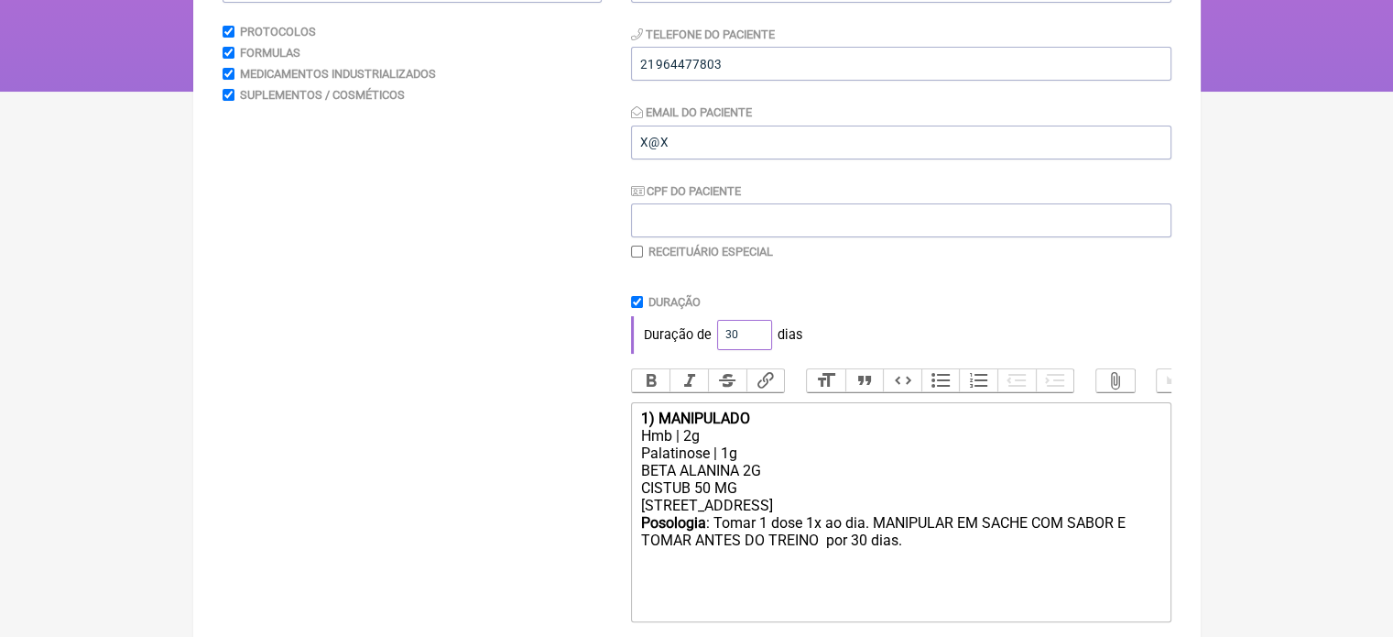
drag, startPoint x: 733, startPoint y: 333, endPoint x: 711, endPoint y: 342, distance: 23.5
click at [711, 342] on div "Duração de 30 dias" at bounding box center [901, 334] width 540 height 37
type input "60"
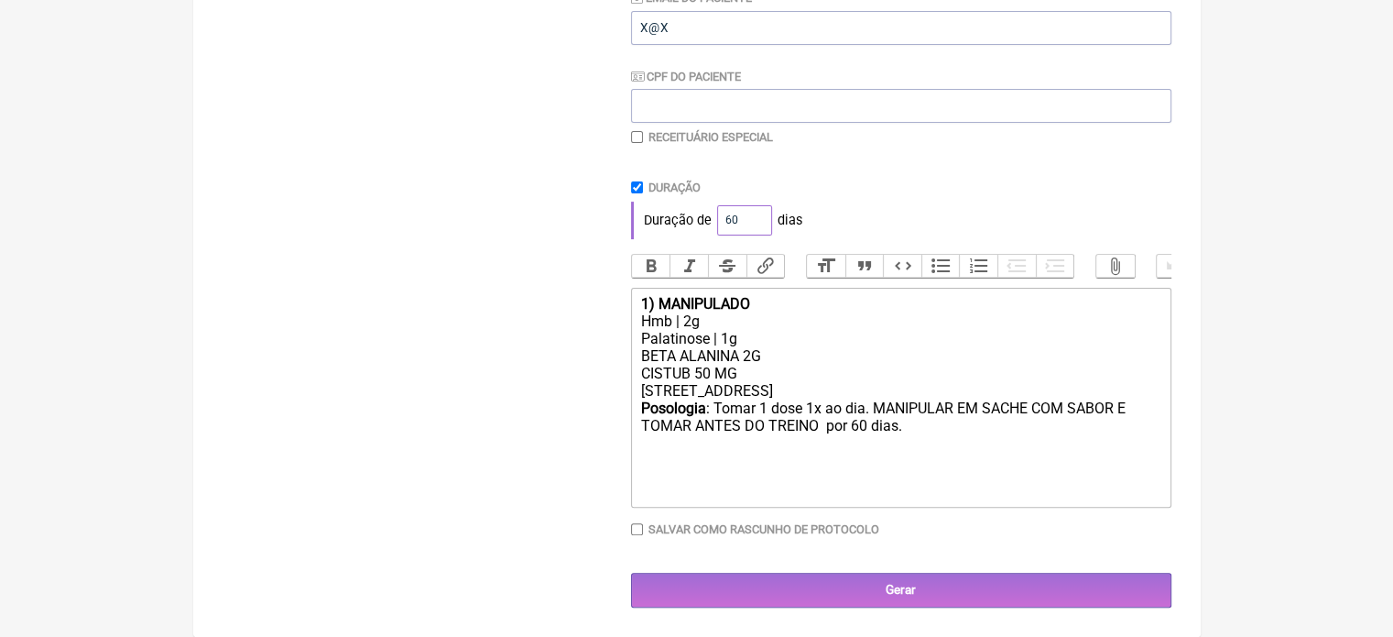
scroll to position [403, 0]
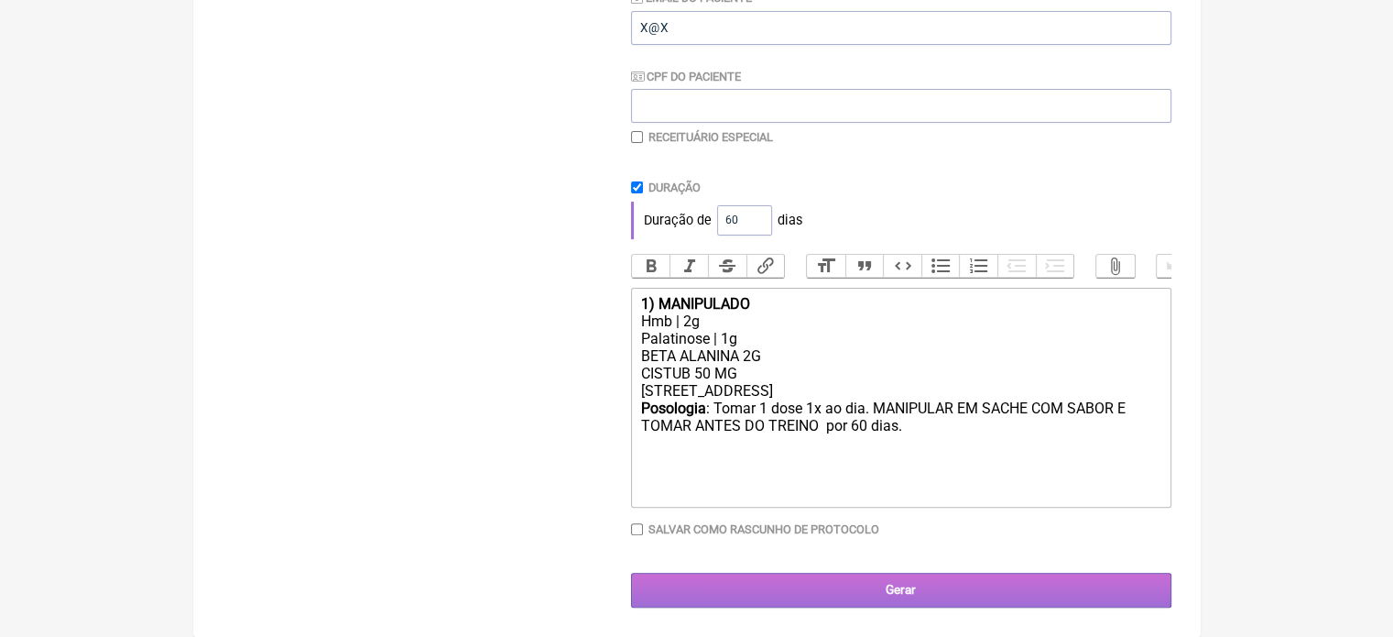
click at [835, 589] on input "Gerar" at bounding box center [901, 589] width 540 height 34
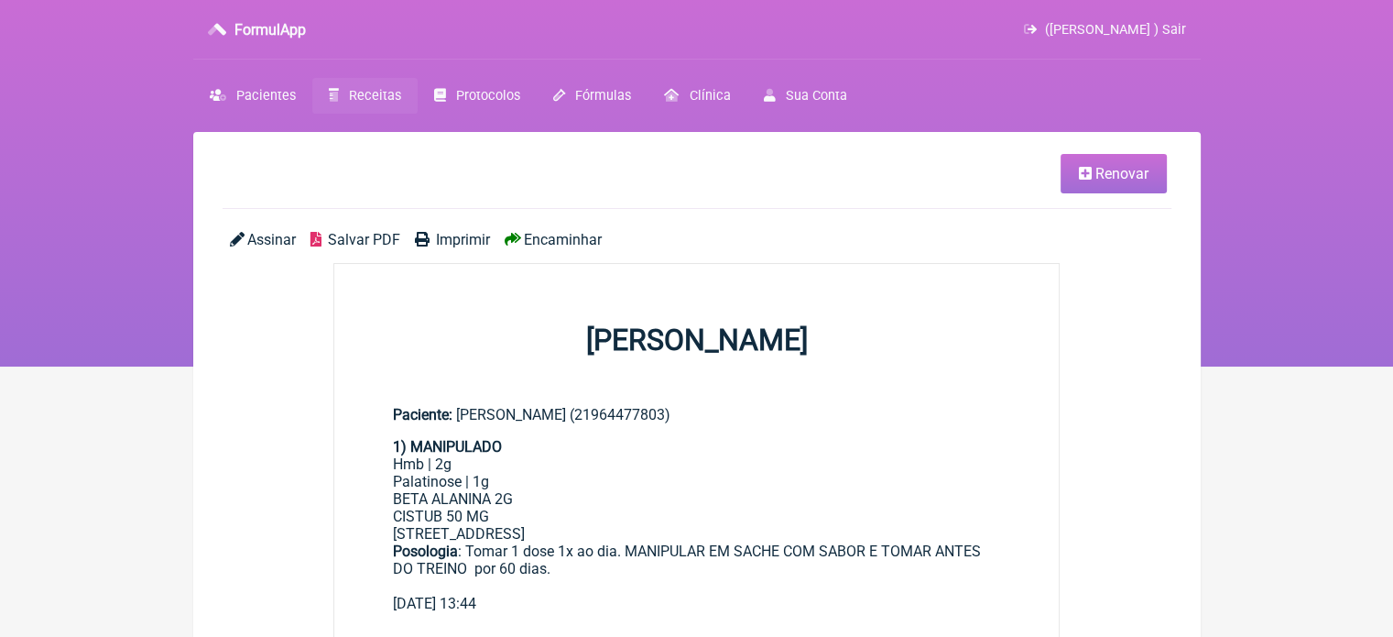
click at [459, 244] on span "Imprimir" at bounding box center [463, 239] width 54 height 17
